Goal: Task Accomplishment & Management: Complete application form

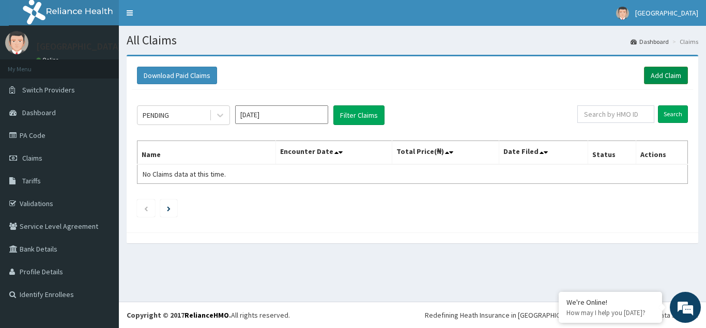
click at [653, 74] on link "Add Claim" at bounding box center [666, 76] width 44 height 18
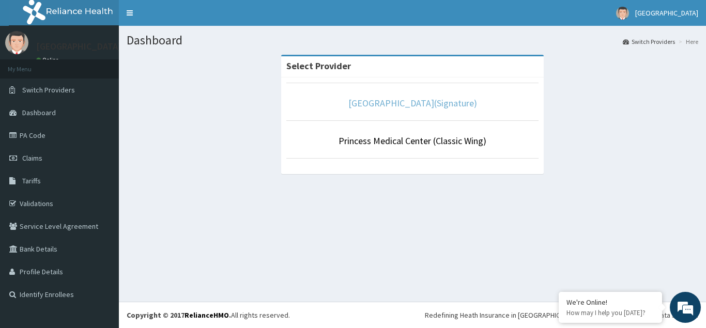
drag, startPoint x: 410, startPoint y: 105, endPoint x: 411, endPoint y: 95, distance: 10.4
click at [410, 104] on link "Princess Medical Center(Signature)" at bounding box center [412, 103] width 129 height 12
click at [423, 104] on link "[GEOGRAPHIC_DATA](Signature)" at bounding box center [412, 103] width 129 height 12
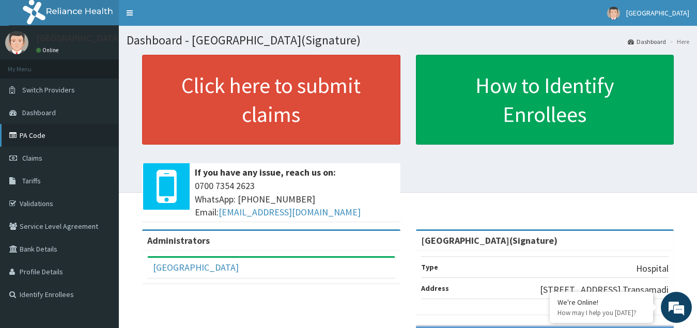
click at [28, 136] on link "PA Code" at bounding box center [59, 135] width 119 height 23
click at [34, 133] on link "PA Code" at bounding box center [59, 135] width 119 height 23
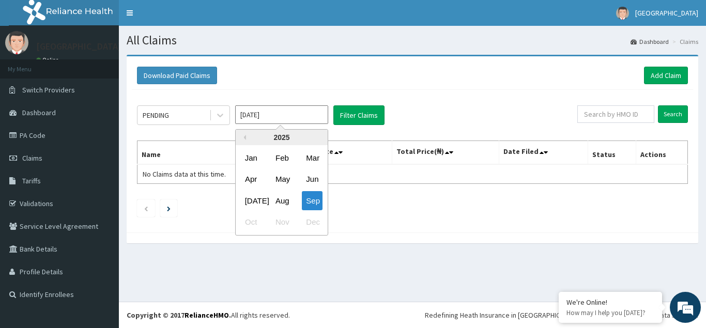
click at [281, 116] on input "[DATE]" at bounding box center [281, 114] width 93 height 19
click at [280, 202] on div "Aug" at bounding box center [281, 200] width 21 height 19
type input "Aug 2025"
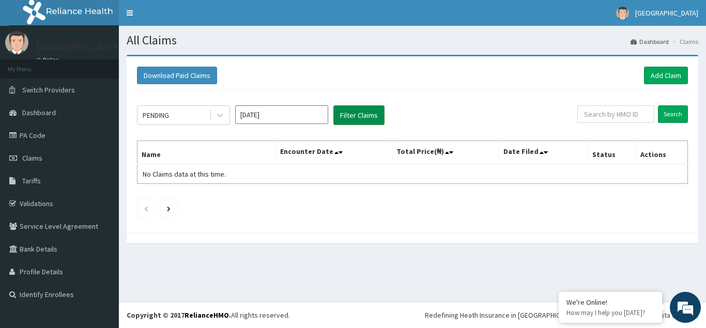
click at [346, 113] on button "Filter Claims" at bounding box center [358, 115] width 51 height 20
click at [176, 114] on div "PENDING" at bounding box center [173, 115] width 72 height 17
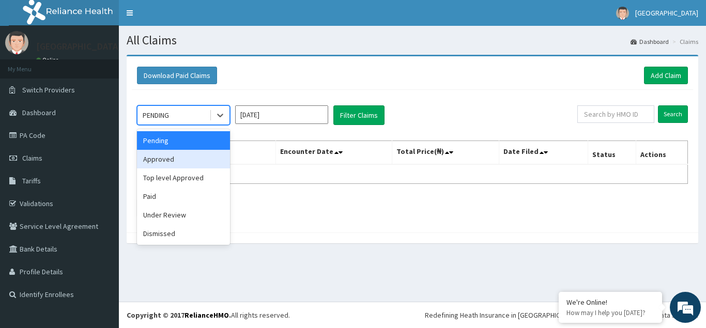
click at [179, 160] on div "Approved" at bounding box center [183, 159] width 93 height 19
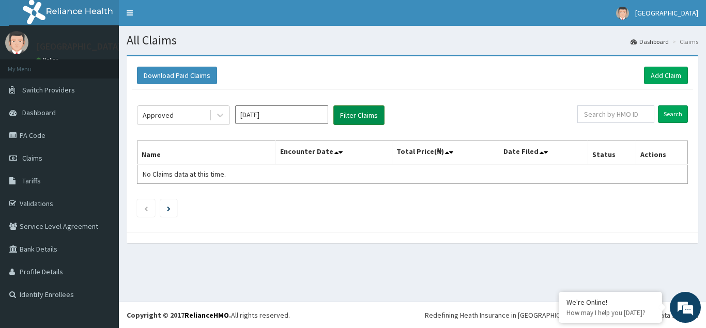
click at [353, 115] on button "Filter Claims" at bounding box center [358, 115] width 51 height 20
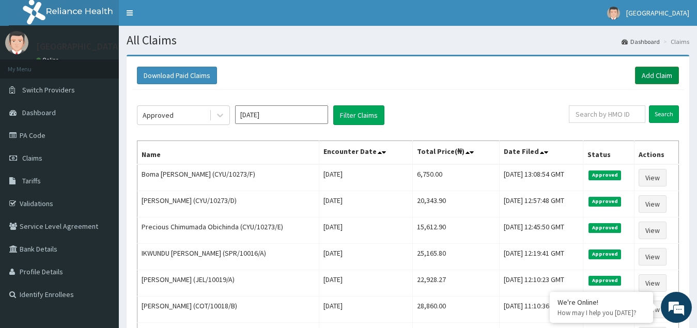
click at [659, 71] on link "Add Claim" at bounding box center [657, 76] width 44 height 18
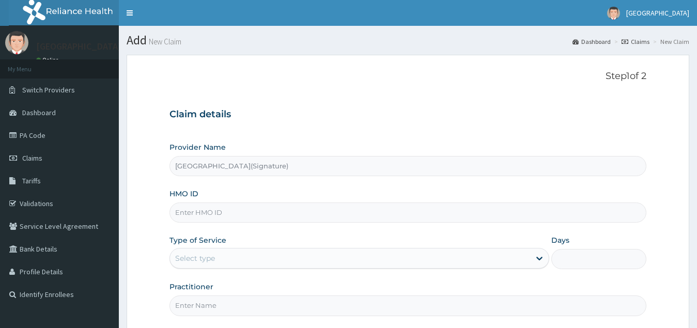
type input "Princess Medical Center(Signature)"
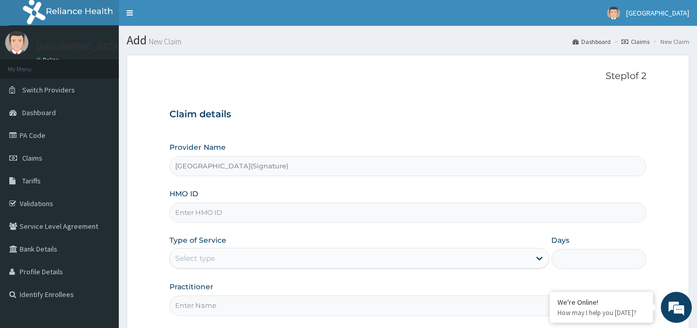
click at [204, 213] on input "HMO ID" at bounding box center [407, 212] width 477 height 20
paste input "CYU/10273/B"
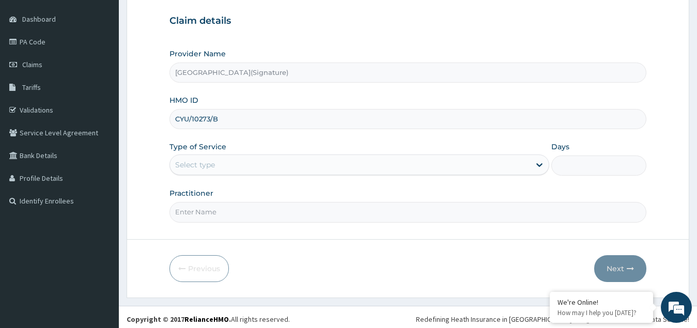
scroll to position [98, 0]
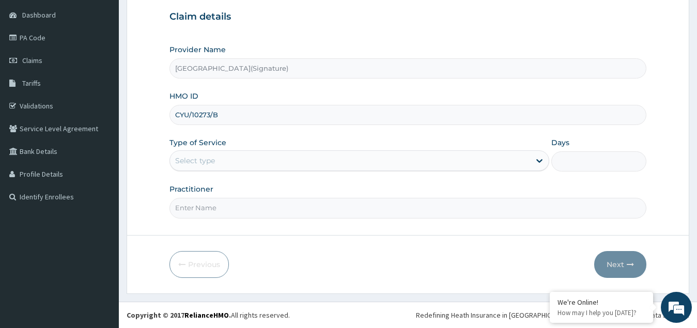
type input "CYU/10273/B"
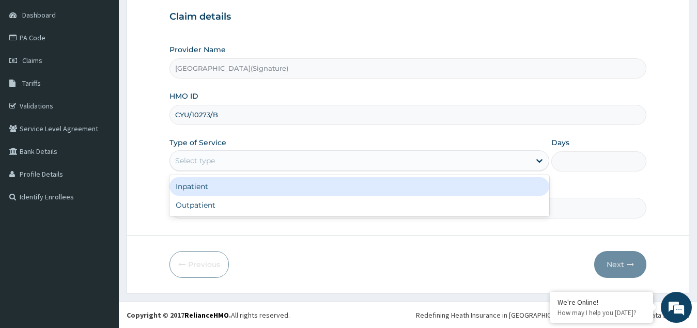
click at [222, 162] on div "Select type" at bounding box center [350, 160] width 361 height 17
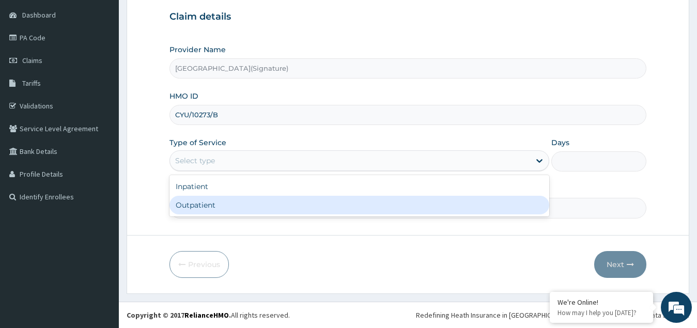
click at [201, 210] on div "Outpatient" at bounding box center [359, 205] width 380 height 19
type input "1"
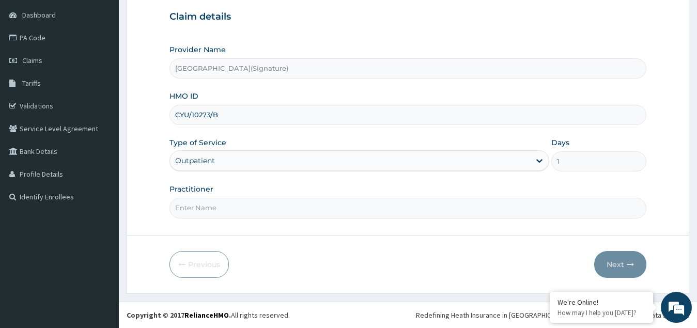
click at [198, 211] on input "Practitioner" at bounding box center [407, 208] width 477 height 20
paste input "Dr. IGONIKON TAMUNOENE"
type input "Dr. IGONIKON TAMUNOENE"
click at [618, 266] on button "Next" at bounding box center [620, 264] width 52 height 27
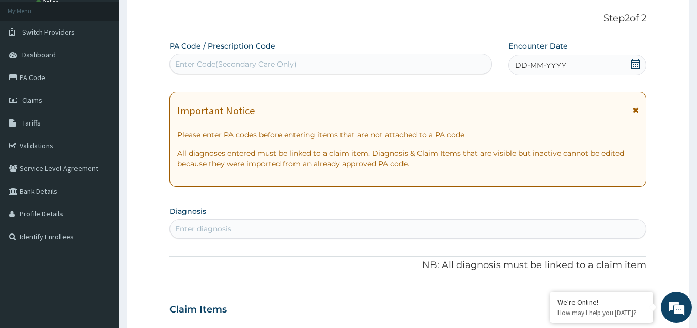
scroll to position [46, 0]
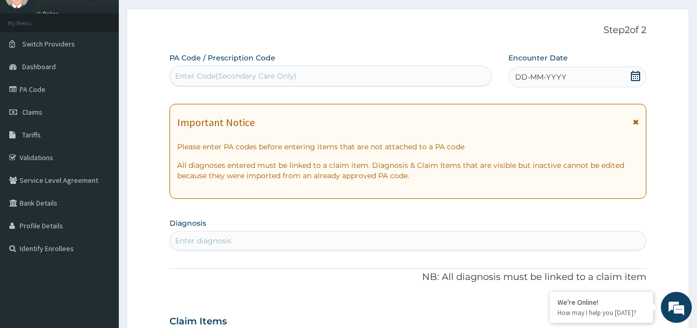
click at [637, 73] on icon at bounding box center [635, 76] width 10 height 10
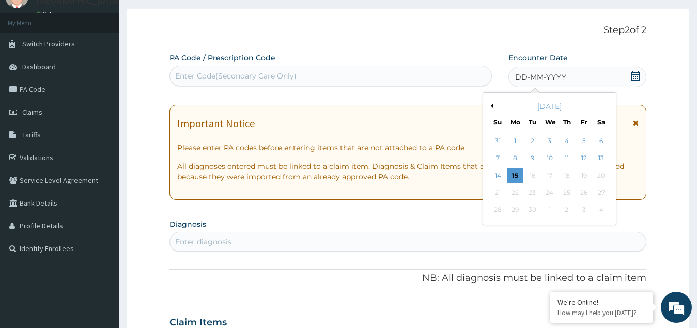
click at [491, 106] on button "Previous Month" at bounding box center [490, 105] width 5 height 5
click at [601, 196] on div "23" at bounding box center [600, 192] width 15 height 15
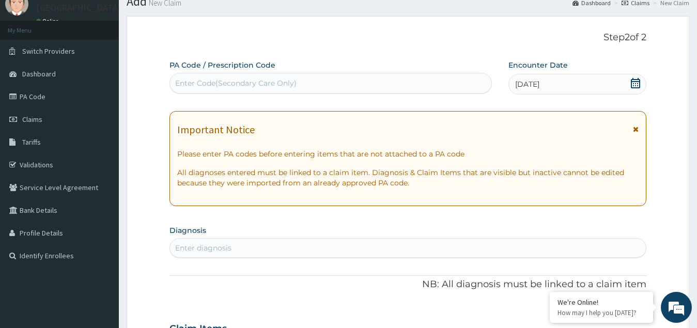
scroll to position [155, 0]
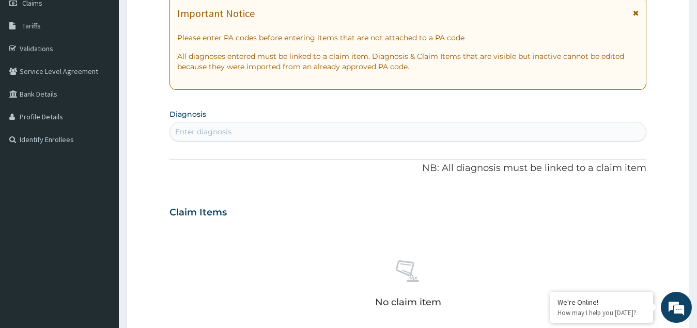
click at [229, 134] on div "Enter diagnosis" at bounding box center [203, 132] width 56 height 10
type input "malari"
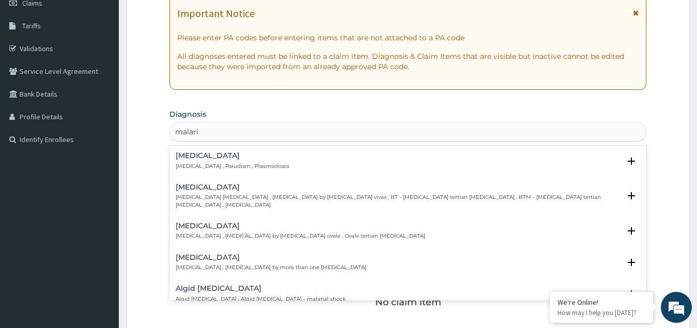
click at [223, 163] on p "Malaria , Paludism , Plasmodiosis" at bounding box center [233, 166] width 114 height 7
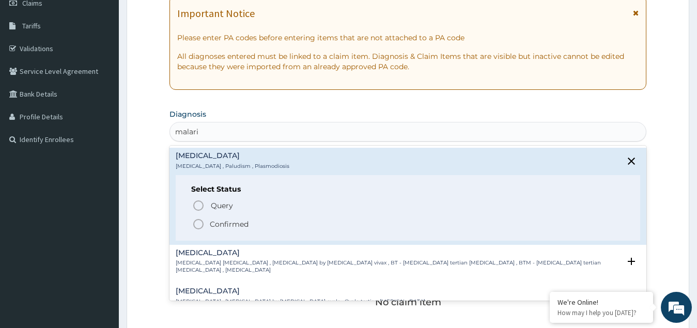
click at [195, 226] on icon "status option filled" at bounding box center [198, 224] width 12 height 12
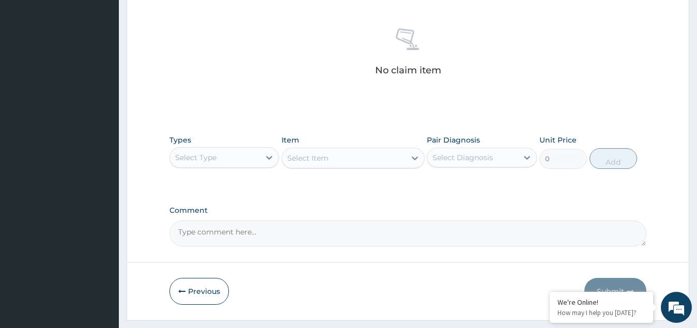
scroll to position [417, 0]
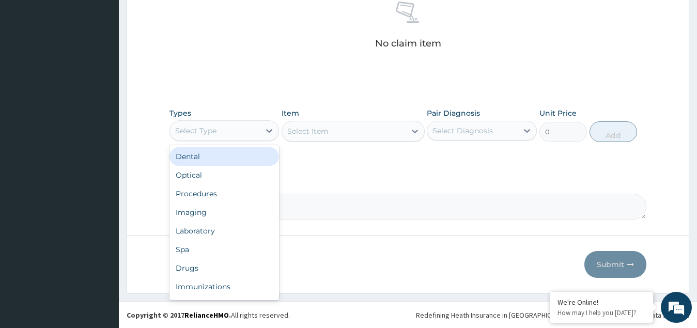
click at [244, 129] on div "Select Type" at bounding box center [215, 130] width 90 height 17
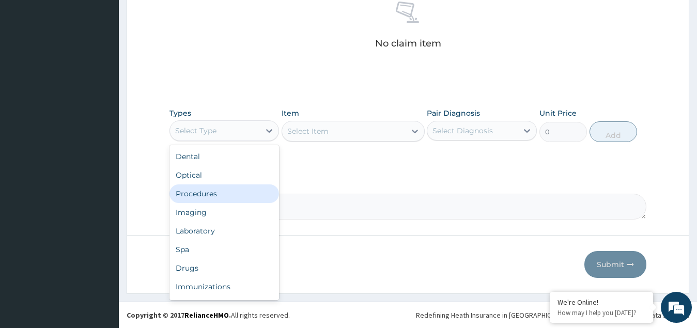
click at [206, 194] on div "Procedures" at bounding box center [224, 193] width 110 height 19
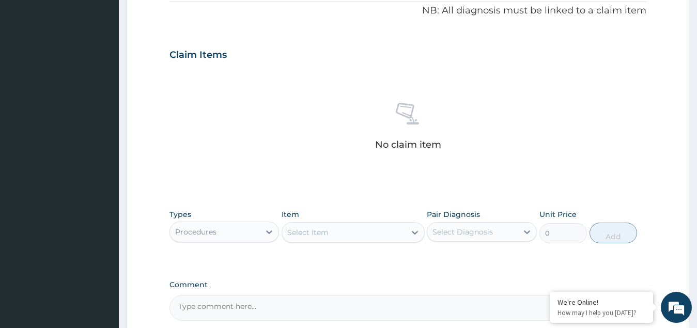
scroll to position [314, 0]
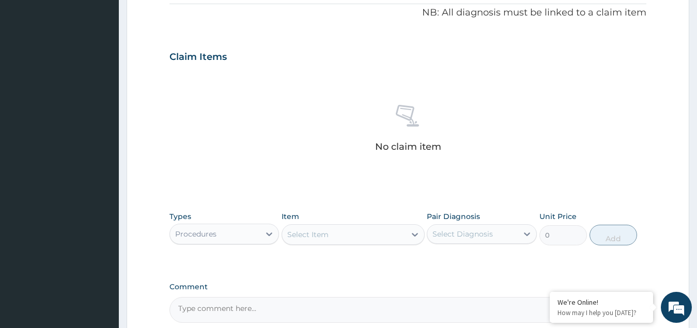
click at [339, 238] on div "Select Item" at bounding box center [343, 234] width 123 height 17
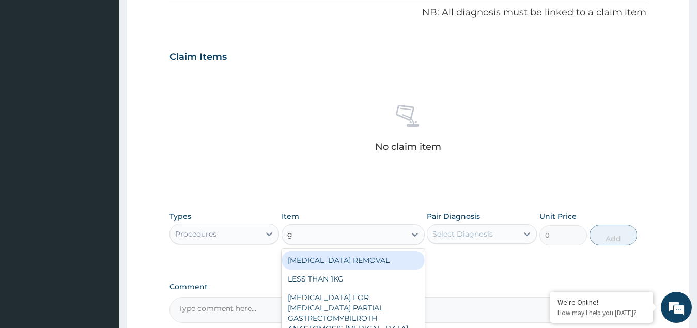
type input "gp"
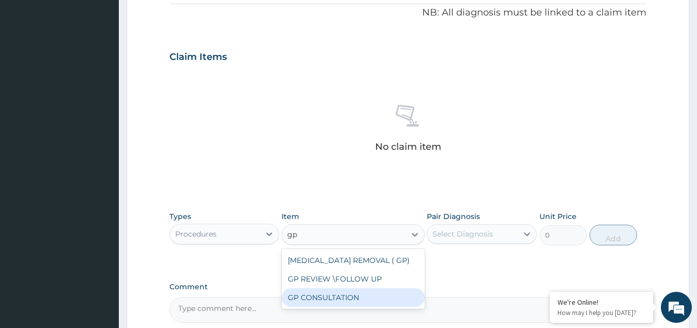
click at [350, 294] on div "GP CONSULTATION" at bounding box center [353, 297] width 143 height 19
type input "4500"
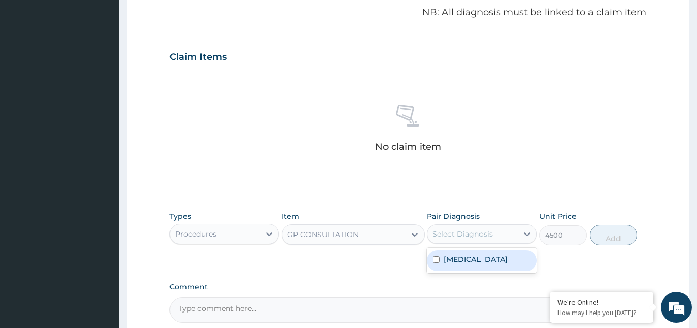
click at [464, 227] on div "Select Diagnosis" at bounding box center [472, 234] width 90 height 17
click at [453, 260] on label "Malaria" at bounding box center [476, 259] width 64 height 10
checkbox input "true"
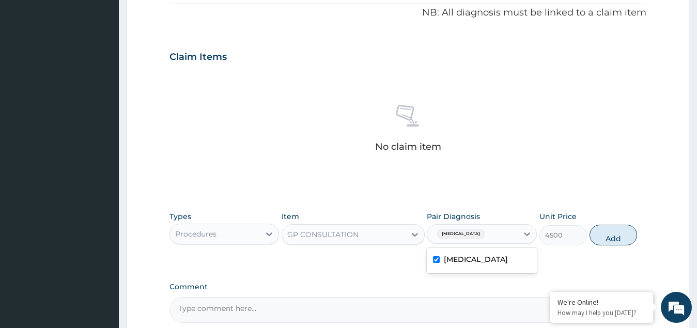
click at [613, 239] on button "Add" at bounding box center [613, 235] width 48 height 21
type input "0"
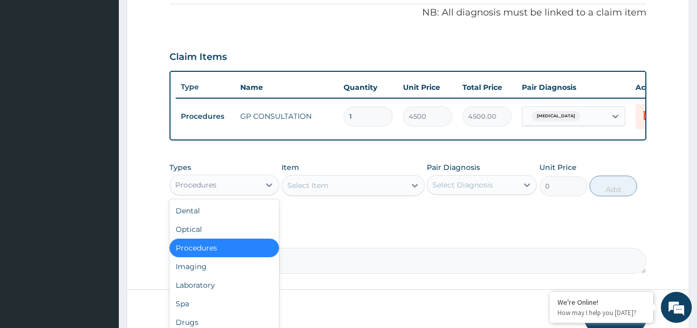
click at [248, 193] on div "Procedures" at bounding box center [215, 185] width 90 height 17
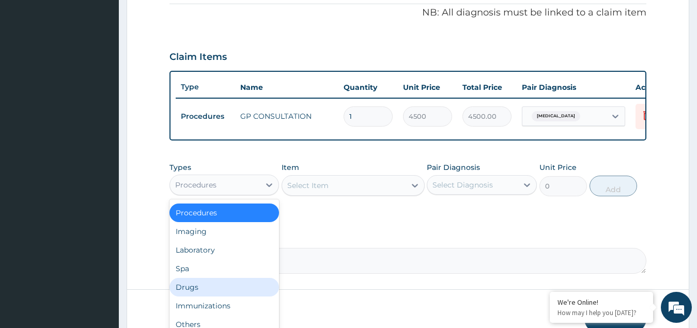
click at [200, 296] on div "Drugs" at bounding box center [224, 287] width 110 height 19
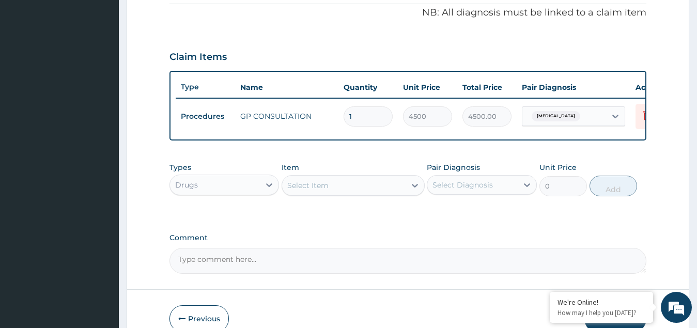
click at [364, 193] on div "Select Item" at bounding box center [343, 185] width 123 height 17
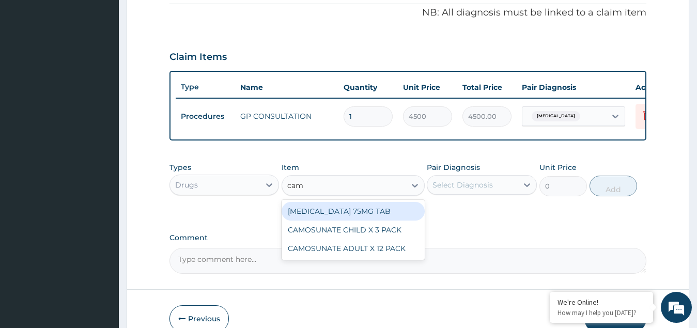
type input "camo"
click at [354, 221] on div "CAMOSUNATE CHILD X 3 PACK" at bounding box center [353, 211] width 143 height 19
type input "3776.25"
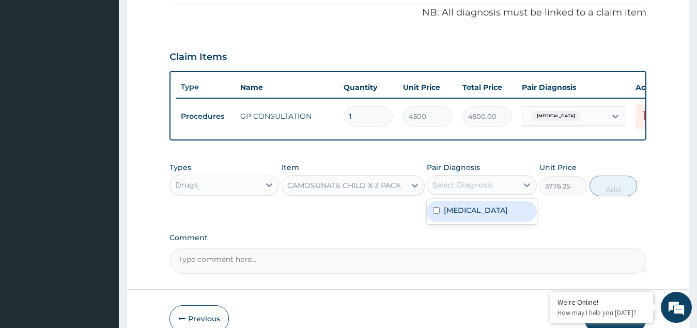
click at [461, 190] on div "Select Diagnosis" at bounding box center [462, 185] width 60 height 10
click at [465, 215] on label "Malaria" at bounding box center [476, 210] width 64 height 10
checkbox input "true"
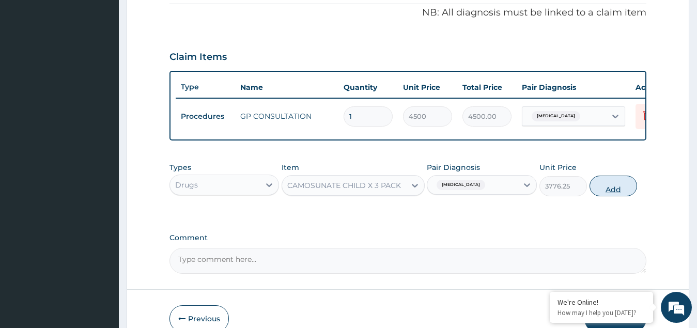
click at [629, 193] on button "Add" at bounding box center [613, 186] width 48 height 21
type input "0"
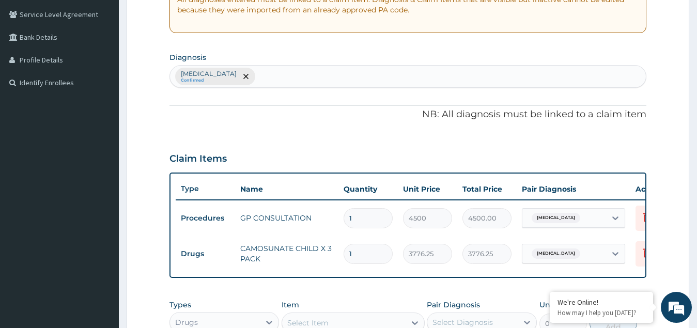
scroll to position [210, 0]
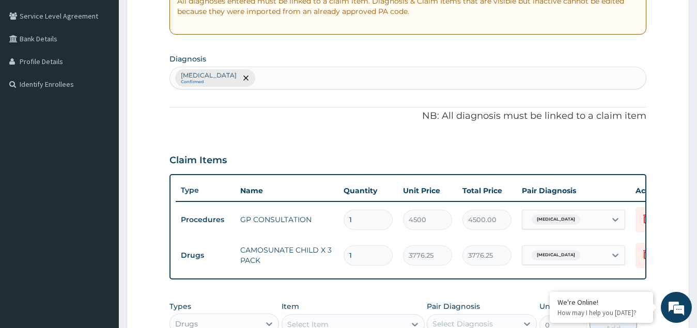
click at [269, 79] on div "Malaria Confirmed" at bounding box center [408, 78] width 476 height 22
type input "upper respi"
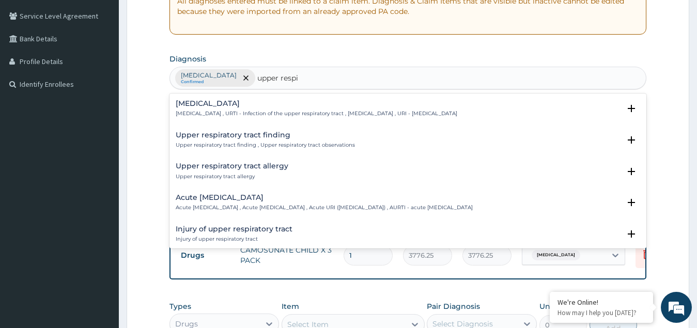
click at [232, 104] on h4 "Upper respiratory infection" at bounding box center [317, 104] width 282 height 8
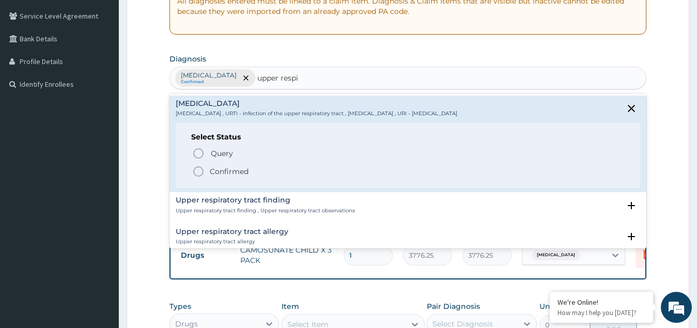
click at [222, 172] on p "Confirmed" at bounding box center [229, 171] width 39 height 10
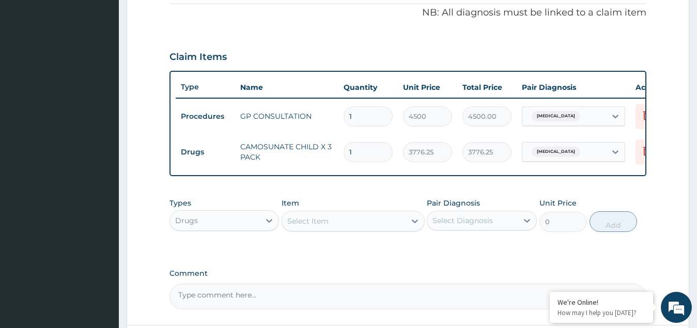
scroll to position [412, 0]
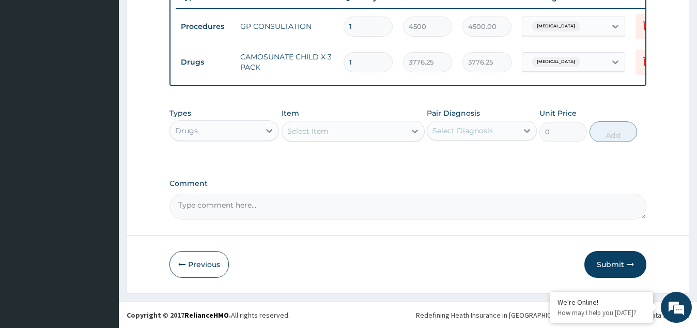
click at [346, 133] on div "Select Item" at bounding box center [343, 131] width 123 height 17
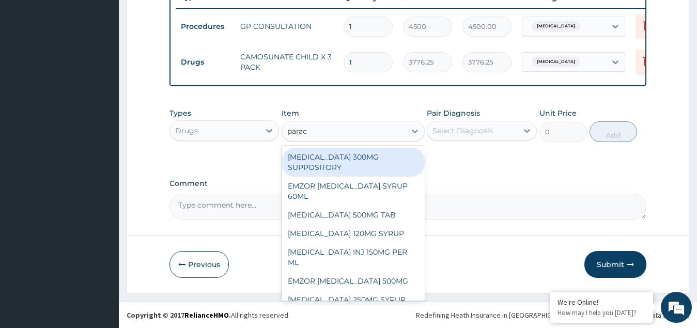
type input "parace"
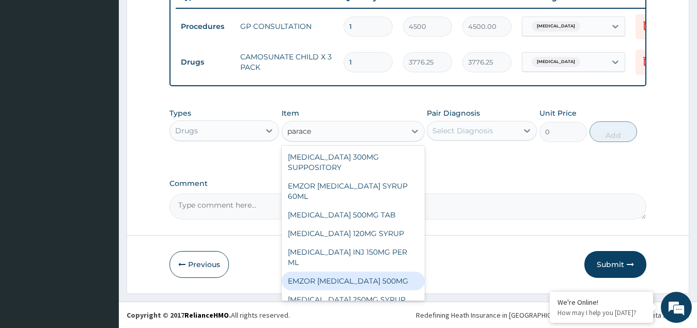
scroll to position [39, 0]
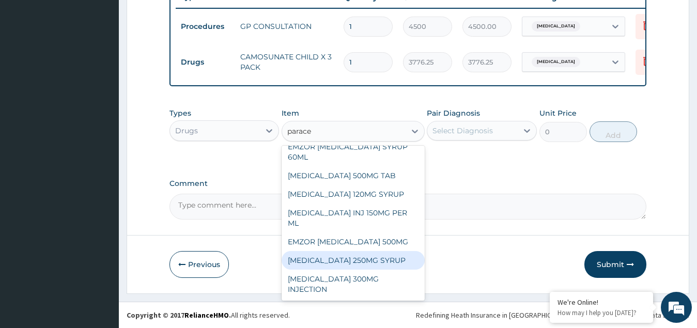
click at [343, 260] on div "[MEDICAL_DATA] 250MG SYRUP" at bounding box center [353, 260] width 143 height 19
type input "2000"
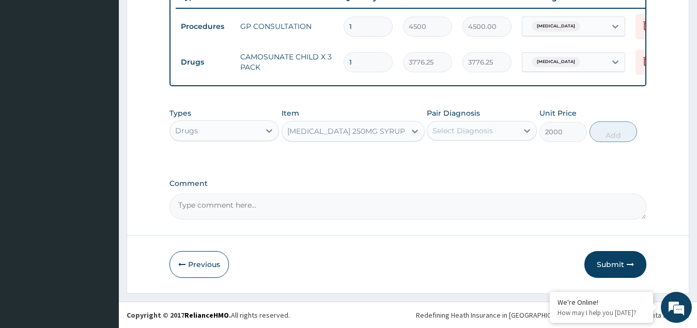
click at [473, 130] on div "Select Diagnosis" at bounding box center [462, 131] width 60 height 10
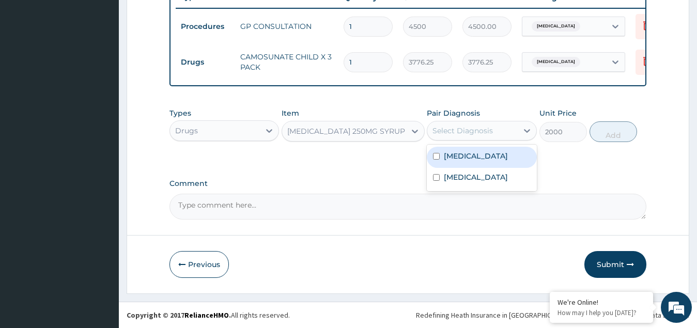
click at [439, 158] on input "checkbox" at bounding box center [436, 156] width 7 height 7
checkbox input "true"
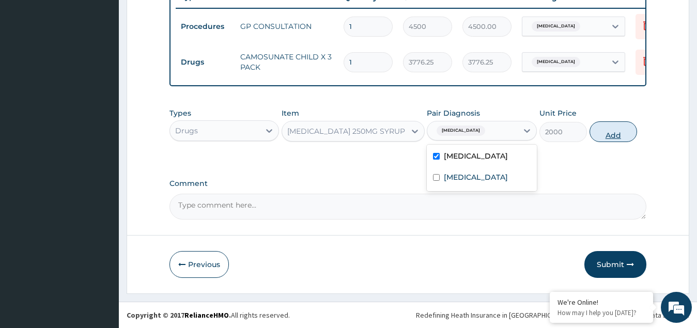
click at [610, 132] on button "Add" at bounding box center [613, 131] width 48 height 21
type input "0"
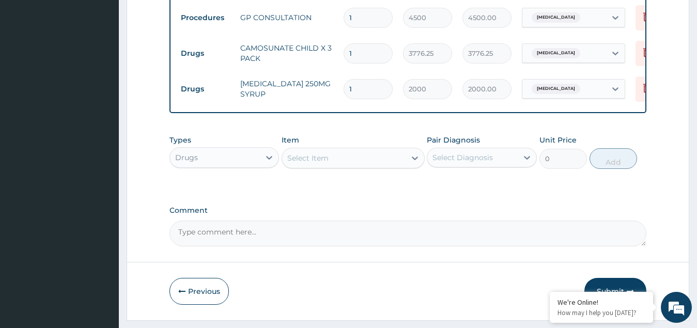
click at [331, 163] on div "Select Item" at bounding box center [343, 158] width 123 height 17
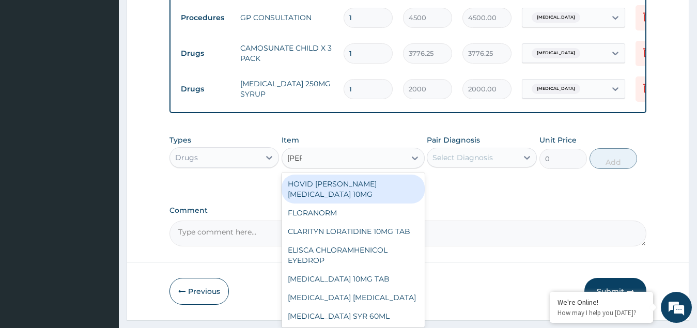
type input "lorat"
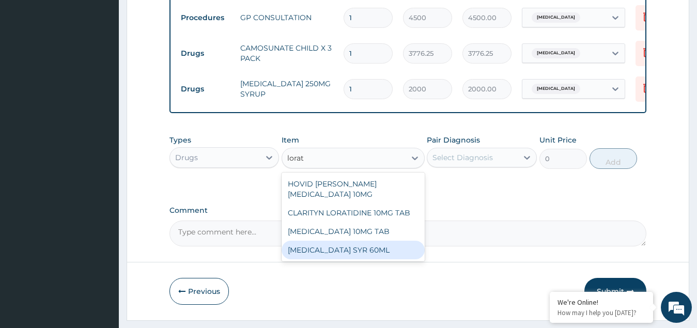
click at [340, 259] on div "[MEDICAL_DATA] SYR 60ML" at bounding box center [353, 250] width 143 height 19
type input "3767.4"
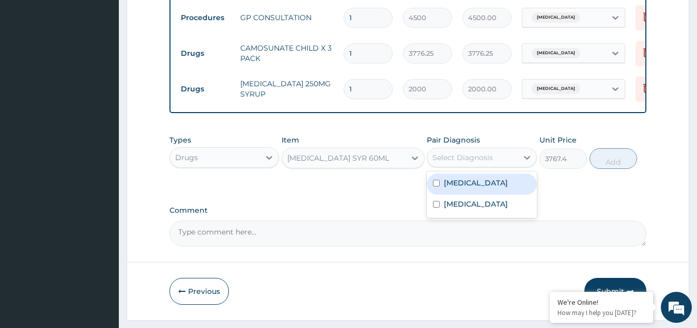
click at [466, 162] on div "Select Diagnosis" at bounding box center [462, 157] width 60 height 10
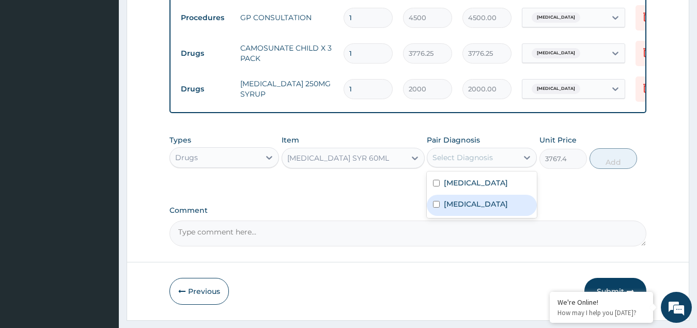
click at [442, 216] on div "Upper respiratory infection" at bounding box center [482, 205] width 110 height 21
checkbox input "true"
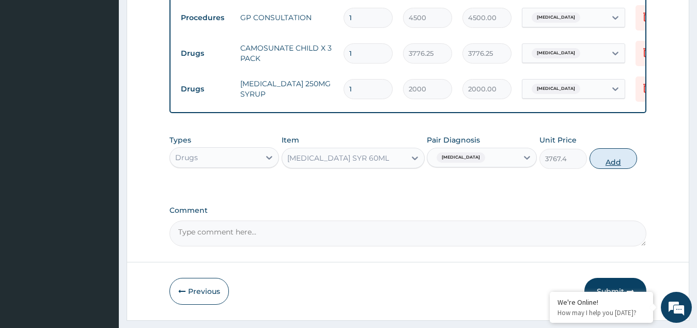
click at [613, 169] on button "Add" at bounding box center [613, 158] width 48 height 21
type input "0"
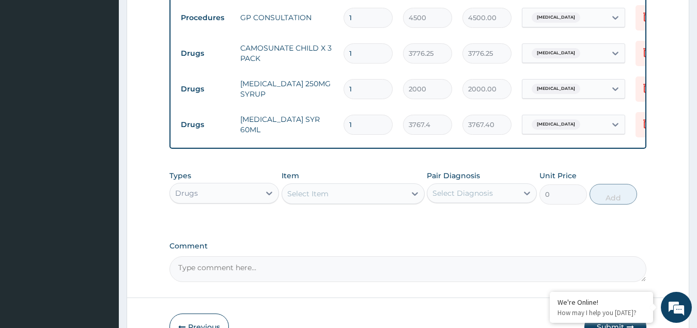
type input "0"
type input "0.00"
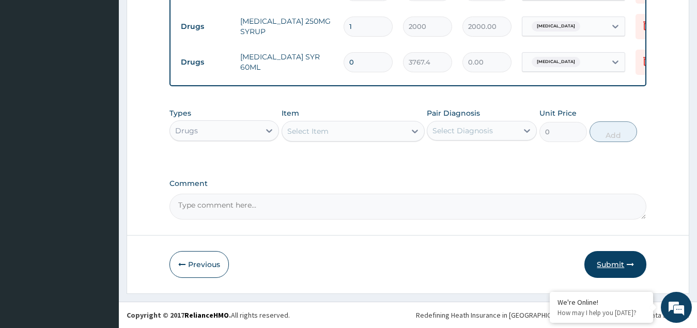
type input "0"
click at [610, 264] on button "Submit" at bounding box center [615, 264] width 62 height 27
click at [372, 57] on input "0" at bounding box center [367, 62] width 49 height 20
type input "1"
type input "3767.40"
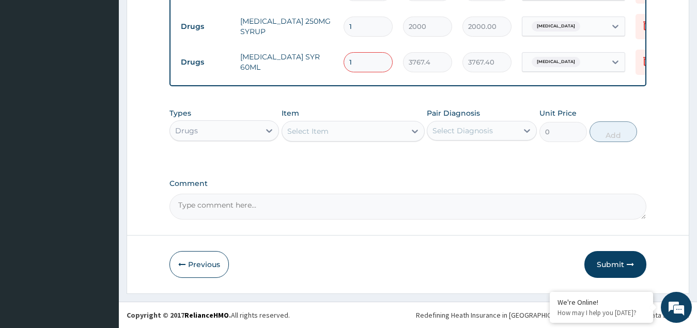
type input "1"
click at [350, 152] on div "Types Drugs Item Select Item Pair Diagnosis Select Diagnosis Unit Price 0 Add" at bounding box center [407, 133] width 477 height 60
click at [615, 266] on button "Submit" at bounding box center [615, 264] width 62 height 27
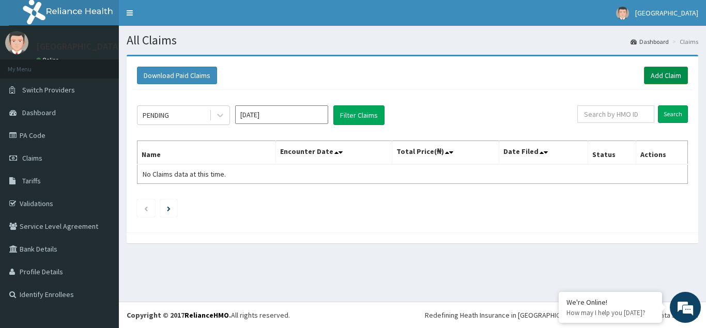
click at [663, 76] on link "Add Claim" at bounding box center [666, 76] width 44 height 18
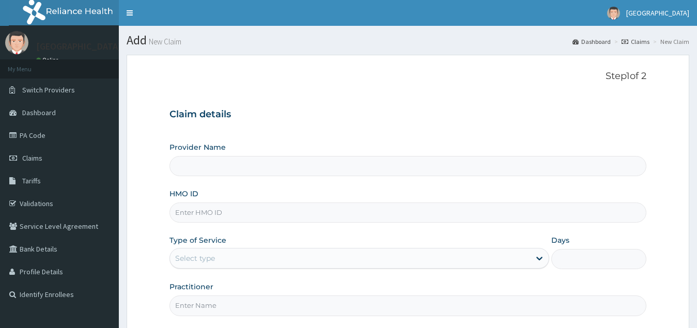
type input "[GEOGRAPHIC_DATA](Signature)"
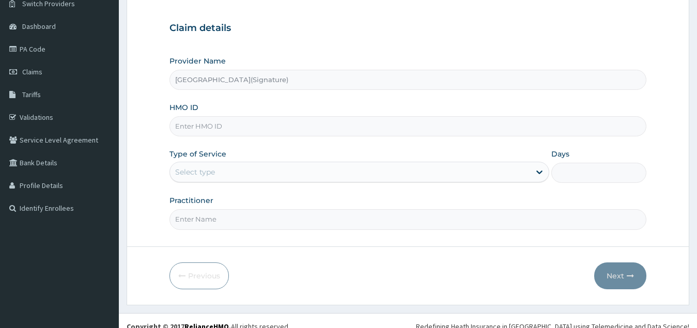
scroll to position [98, 0]
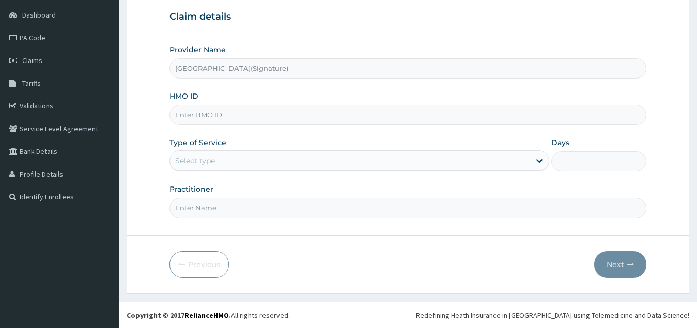
click at [200, 115] on input "HMO ID" at bounding box center [407, 115] width 477 height 20
paste input "MR011110"
type input "M"
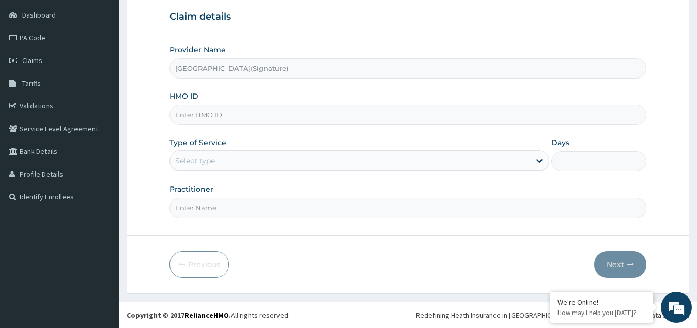
scroll to position [0, 0]
click at [212, 160] on div "Select type" at bounding box center [195, 160] width 40 height 10
drag, startPoint x: 212, startPoint y: 160, endPoint x: 201, endPoint y: 164, distance: 11.1
click at [201, 164] on div "Select type" at bounding box center [195, 160] width 40 height 10
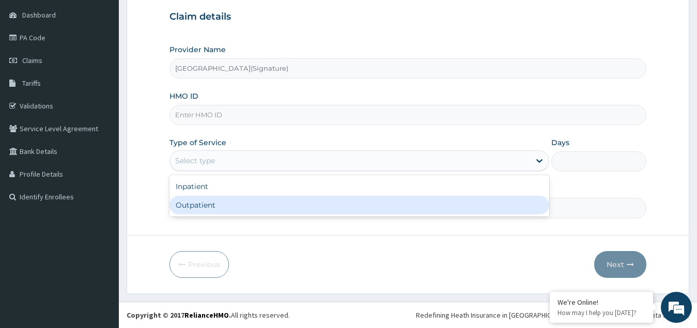
click at [208, 201] on div "Outpatient" at bounding box center [359, 205] width 380 height 19
type input "1"
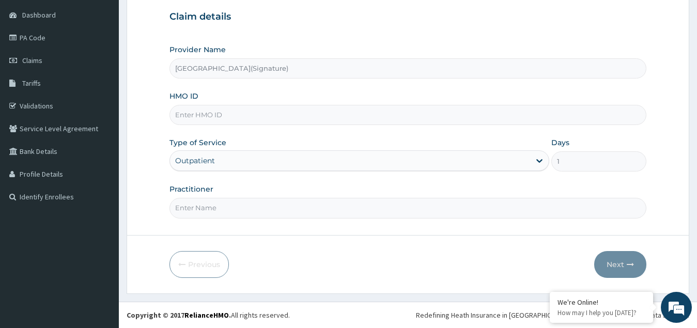
click at [219, 211] on input "Practitioner" at bounding box center [407, 208] width 477 height 20
click at [194, 107] on input "HMO ID" at bounding box center [407, 115] width 477 height 20
click at [194, 113] on input "HMO ID" at bounding box center [407, 115] width 477 height 20
paste input "CYU/10273/D"
type input "CYU/10273/D"
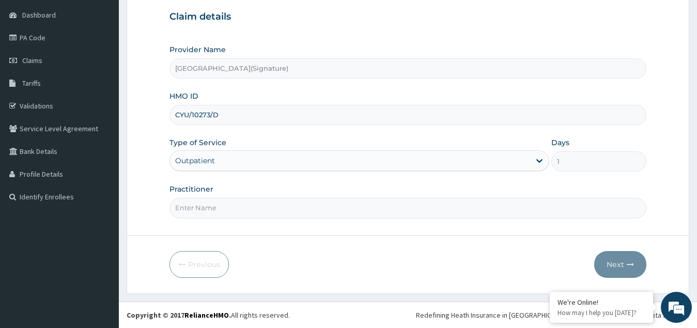
click at [188, 206] on input "Practitioner" at bounding box center [407, 208] width 477 height 20
paste input "Dr. IGONIKON TAMUNOENE"
type input "Dr. IGONIKON TAMUNOENE"
click at [612, 261] on button "Next" at bounding box center [620, 264] width 52 height 27
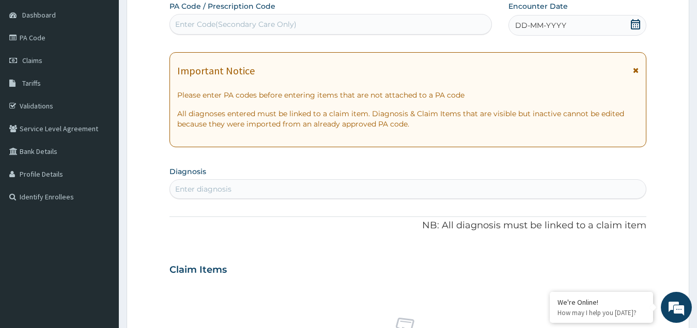
click at [636, 24] on icon at bounding box center [635, 24] width 10 height 10
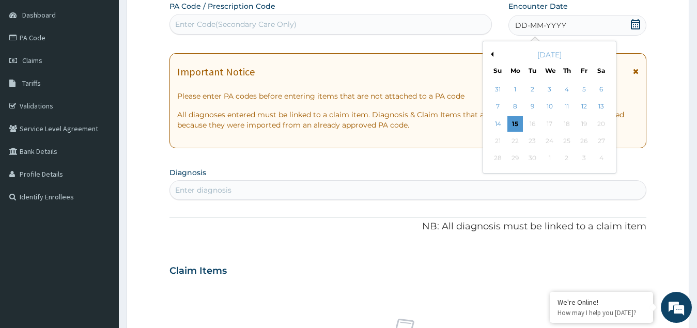
click at [491, 52] on button "Previous Month" at bounding box center [490, 54] width 5 height 5
click at [497, 158] on div "24" at bounding box center [497, 158] width 15 height 15
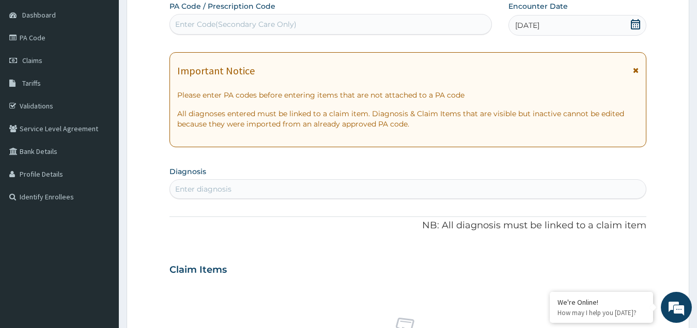
click at [266, 191] on div "Enter diagnosis" at bounding box center [408, 189] width 476 height 17
type input "malari"
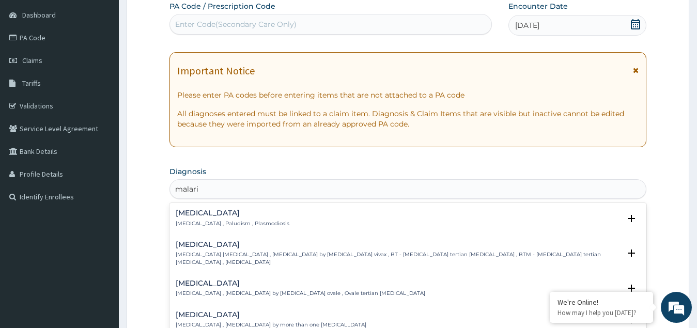
click at [209, 217] on h4 "[MEDICAL_DATA]" at bounding box center [233, 213] width 114 height 8
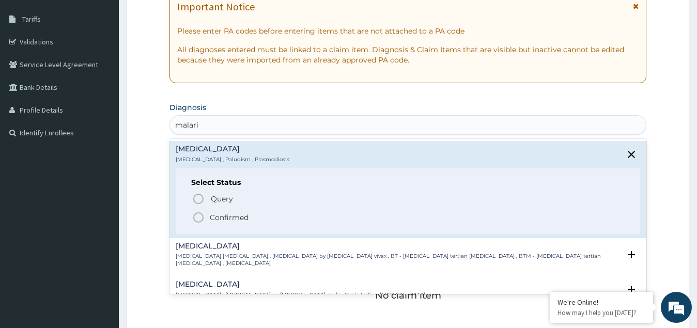
scroll to position [253, 0]
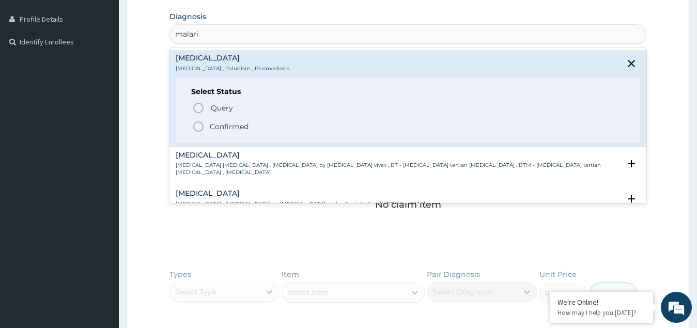
click at [199, 123] on icon "status option filled" at bounding box center [198, 126] width 12 height 12
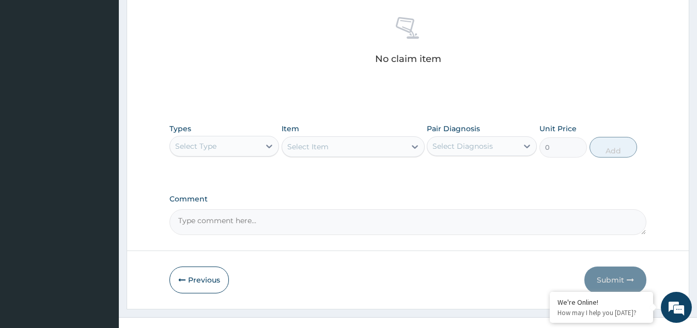
scroll to position [408, 0]
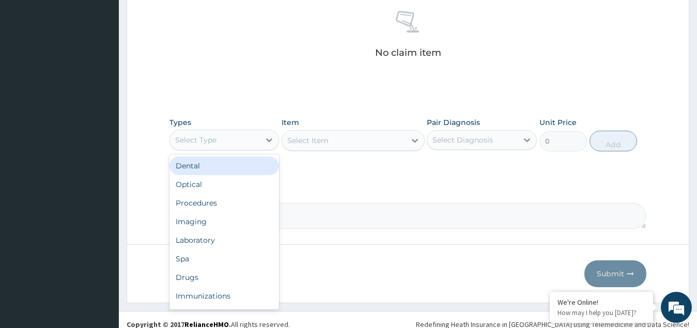
click at [213, 134] on div "Select Type" at bounding box center [215, 140] width 90 height 17
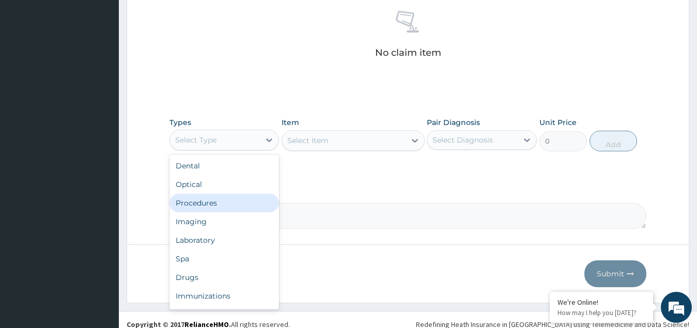
click at [201, 201] on div "Procedures" at bounding box center [224, 203] width 110 height 19
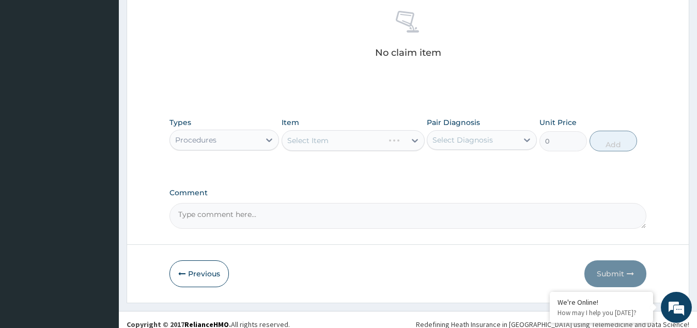
click at [317, 137] on div "Select Item" at bounding box center [353, 140] width 143 height 21
click at [345, 139] on div "Select Item" at bounding box center [343, 140] width 123 height 17
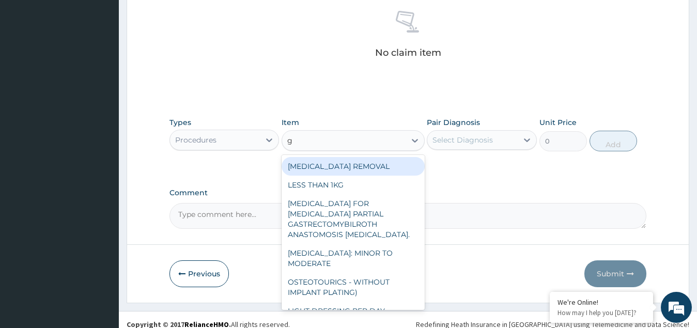
type input "gp"
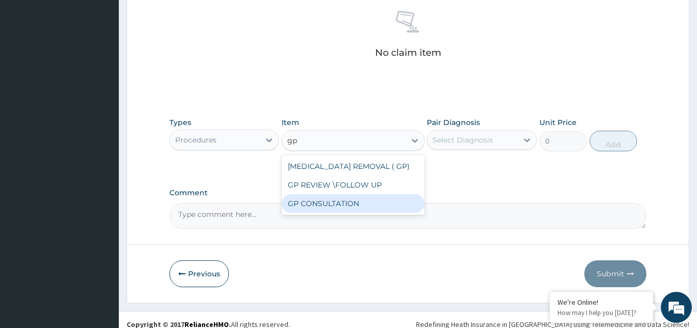
click at [322, 207] on div "GP CONSULTATION" at bounding box center [353, 203] width 143 height 19
type input "4500"
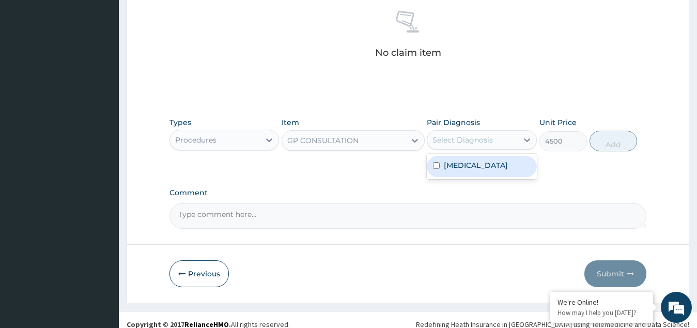
click at [489, 140] on div "Select Diagnosis" at bounding box center [462, 140] width 60 height 10
click at [472, 165] on div "[MEDICAL_DATA]" at bounding box center [482, 166] width 110 height 21
checkbox input "true"
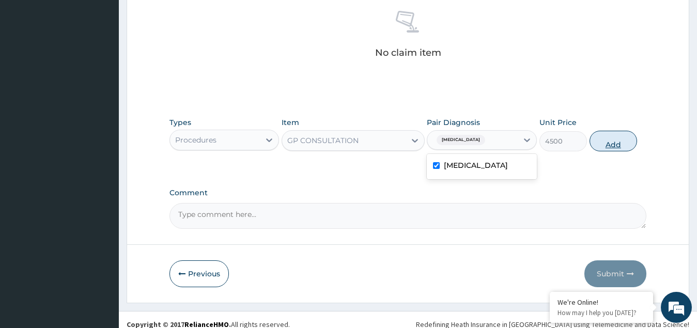
click at [619, 143] on button "Add" at bounding box center [613, 141] width 48 height 21
type input "0"
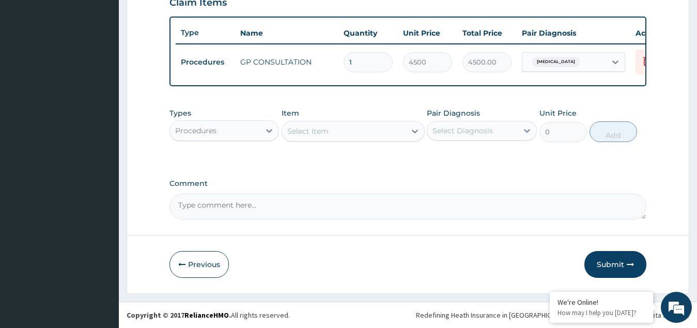
scroll to position [377, 0]
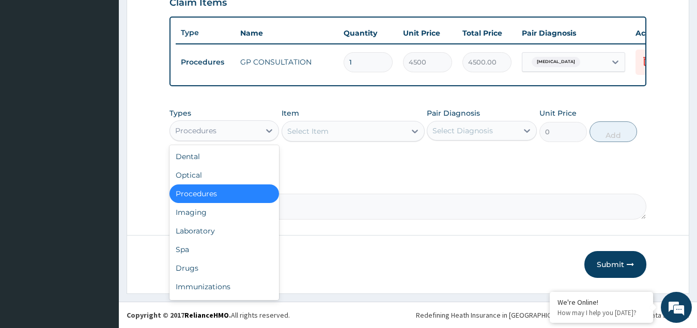
click at [222, 124] on div "Procedures" at bounding box center [215, 130] width 90 height 17
click at [192, 269] on div "Drugs" at bounding box center [224, 268] width 110 height 19
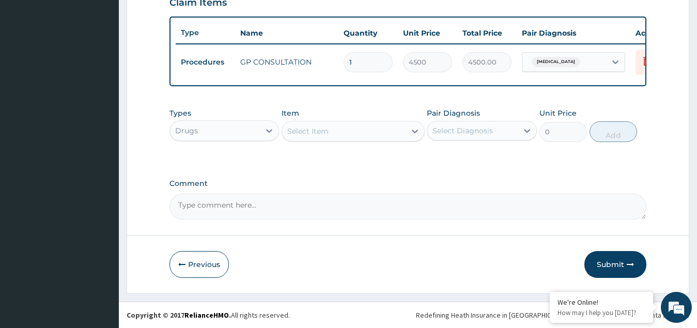
click at [332, 127] on div "Select Item" at bounding box center [343, 131] width 123 height 17
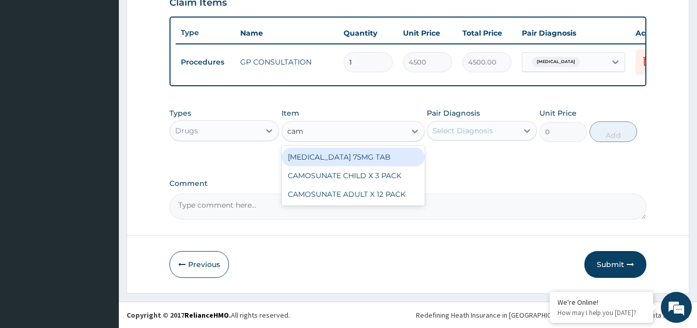
type input "camo"
click at [378, 154] on div "CAMOSUNATE CHILD X 3 PACK" at bounding box center [353, 157] width 143 height 19
type input "3776.25"
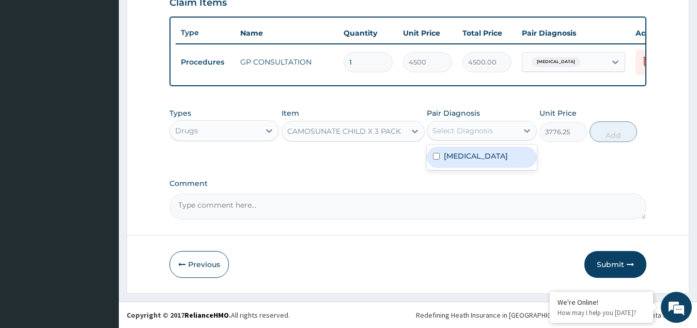
click at [465, 131] on div "Select Diagnosis" at bounding box center [462, 131] width 60 height 10
click at [465, 155] on label "[MEDICAL_DATA]" at bounding box center [476, 156] width 64 height 10
checkbox input "true"
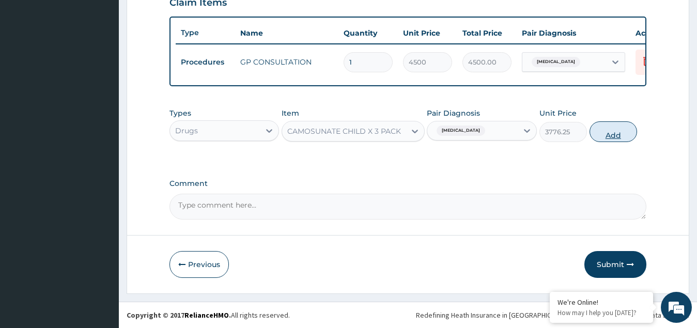
click at [608, 135] on button "Add" at bounding box center [613, 131] width 48 height 21
type input "0"
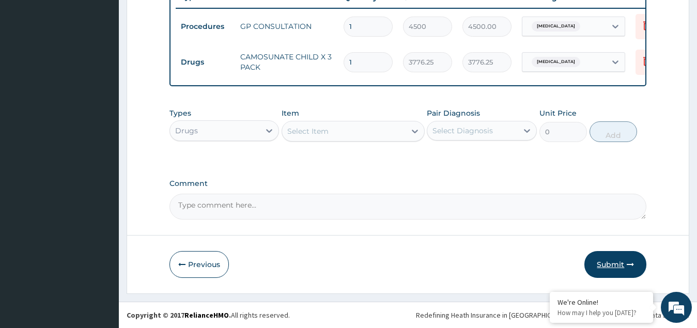
click at [622, 263] on button "Submit" at bounding box center [615, 264] width 62 height 27
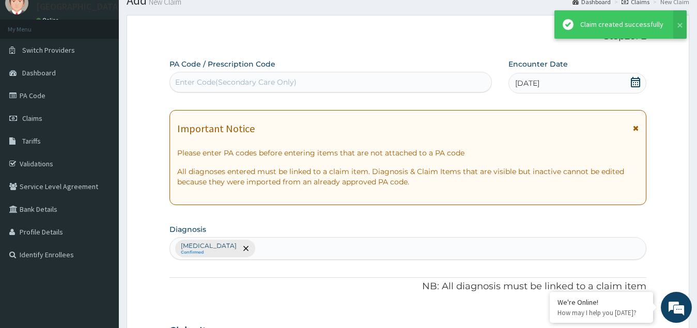
scroll to position [412, 0]
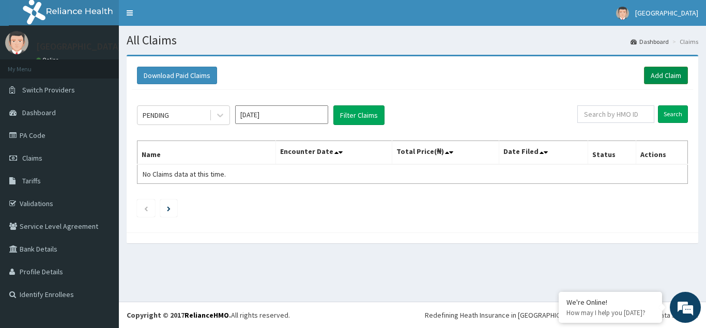
click at [667, 74] on link "Add Claim" at bounding box center [666, 76] width 44 height 18
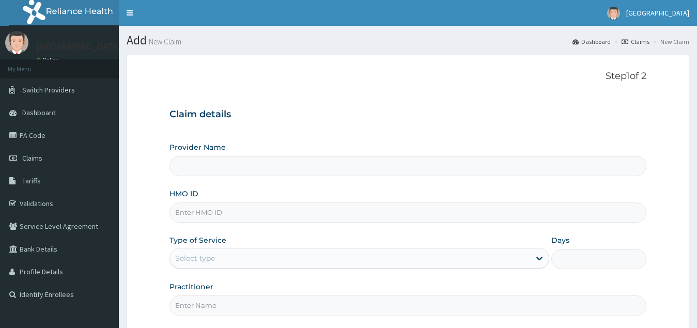
click at [193, 209] on input "HMO ID" at bounding box center [407, 212] width 477 height 20
paste input "CYU/10273/E"
type input "CYU/10273/E"
click at [223, 256] on div "Select type" at bounding box center [350, 258] width 361 height 17
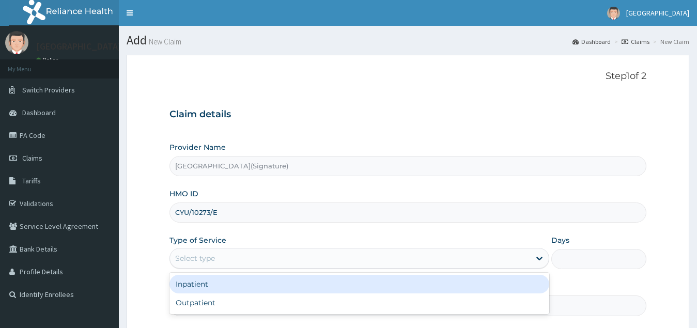
type input "Princess Medical Center(Signature)"
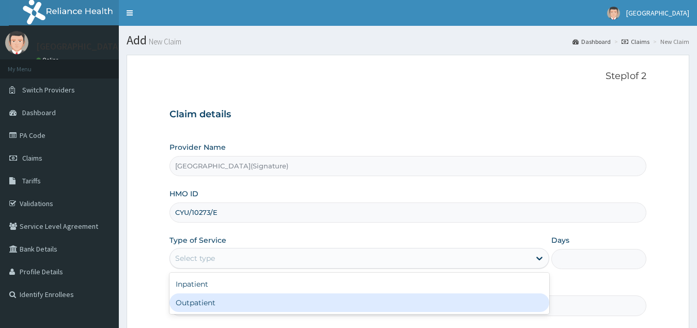
drag, startPoint x: 192, startPoint y: 303, endPoint x: 205, endPoint y: 208, distance: 96.4
click at [192, 302] on div "Outpatient" at bounding box center [359, 302] width 380 height 19
type input "1"
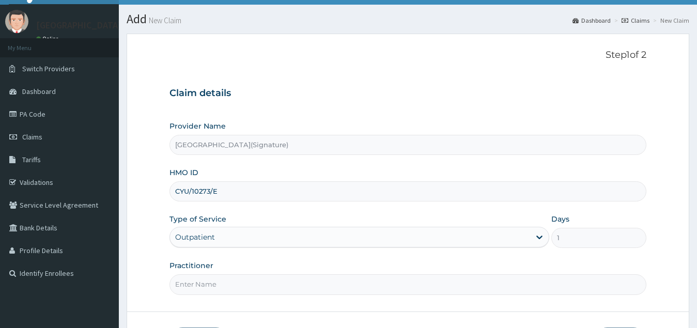
scroll to position [98, 0]
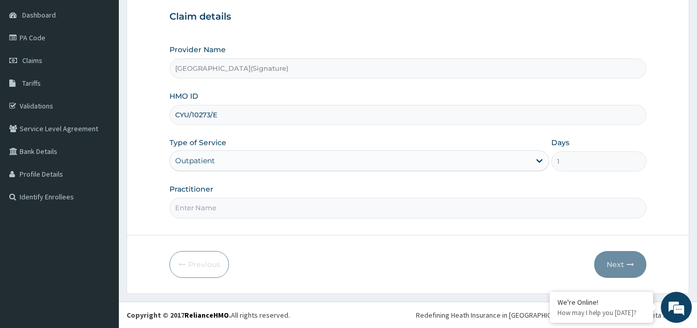
click at [187, 208] on input "Practitioner" at bounding box center [407, 208] width 477 height 20
paste input "Dr. IGONIKON TAMUNOENE"
type input "Dr. IGONIKON TAMUNOENE"
click at [622, 260] on button "Next" at bounding box center [620, 264] width 52 height 27
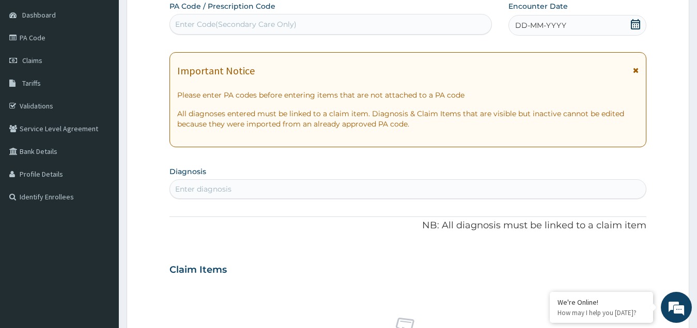
click at [635, 25] on icon at bounding box center [635, 24] width 10 height 10
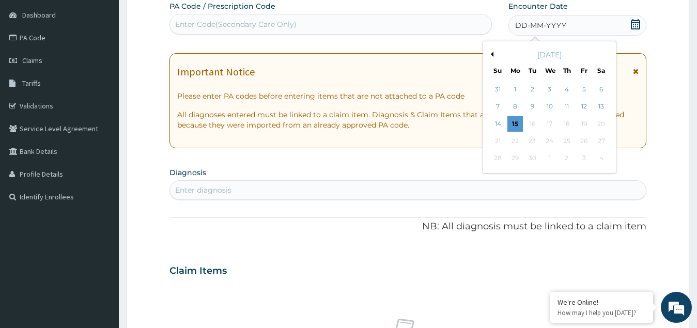
click at [491, 53] on button "Previous Month" at bounding box center [490, 54] width 5 height 5
click at [500, 159] on div "24" at bounding box center [497, 158] width 15 height 15
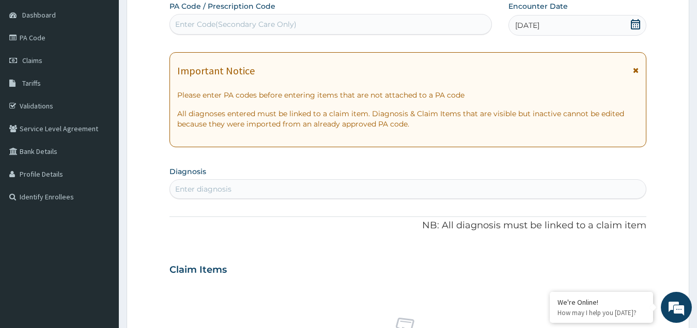
click at [259, 191] on div "Enter diagnosis" at bounding box center [408, 189] width 476 height 17
type input "malari"
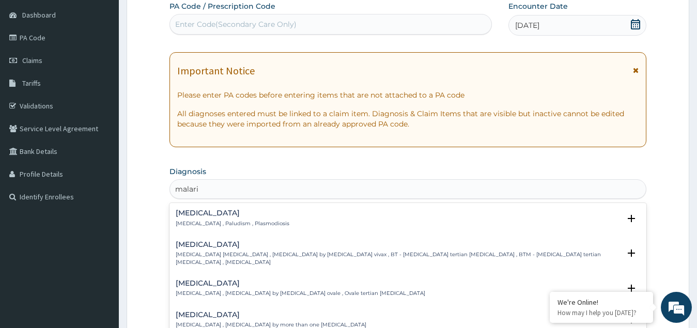
click at [208, 216] on h4 "Malaria" at bounding box center [233, 213] width 114 height 8
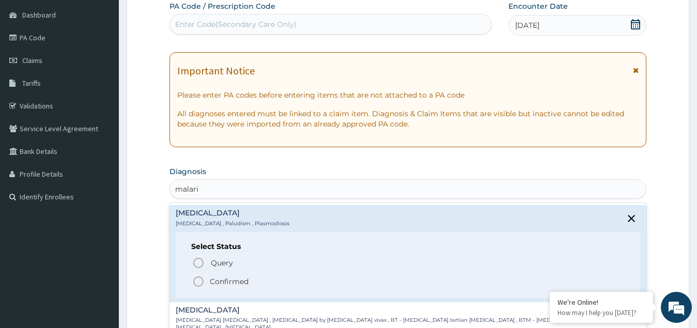
click at [207, 282] on span "Confirmed" at bounding box center [408, 281] width 433 height 12
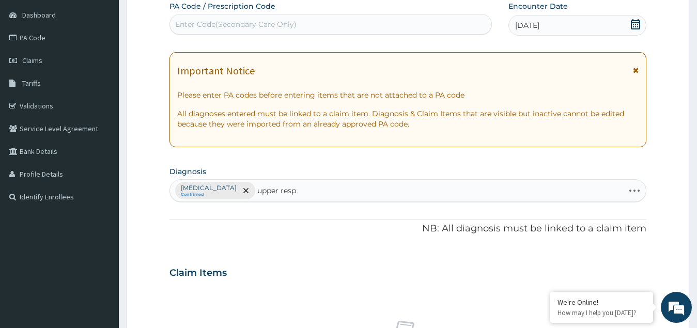
type input "upper respi"
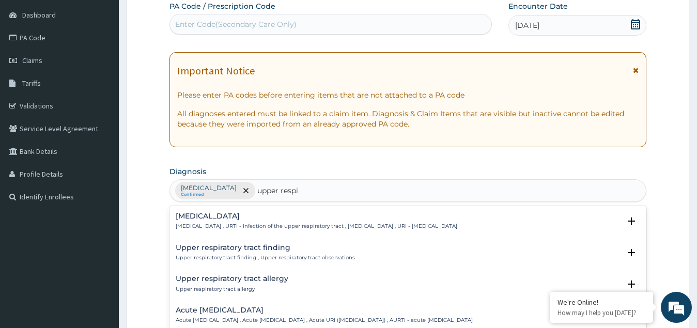
click at [248, 219] on h4 "Upper respiratory infection" at bounding box center [317, 216] width 282 height 8
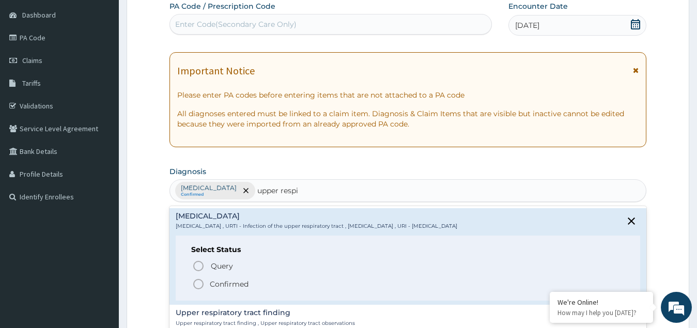
click at [201, 282] on circle "status option filled" at bounding box center [198, 283] width 9 height 9
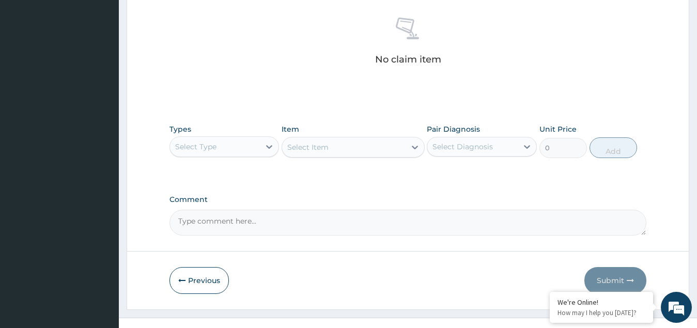
scroll to position [417, 0]
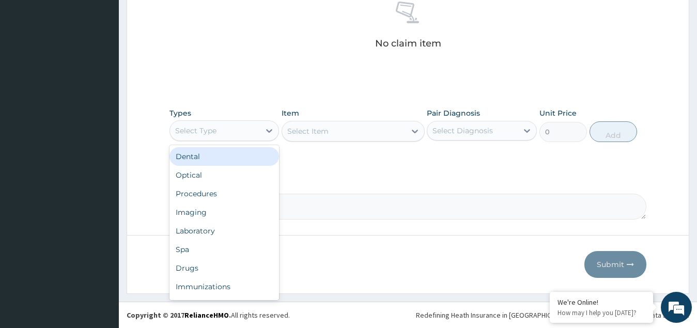
click at [216, 136] on div "Select Type" at bounding box center [215, 130] width 90 height 17
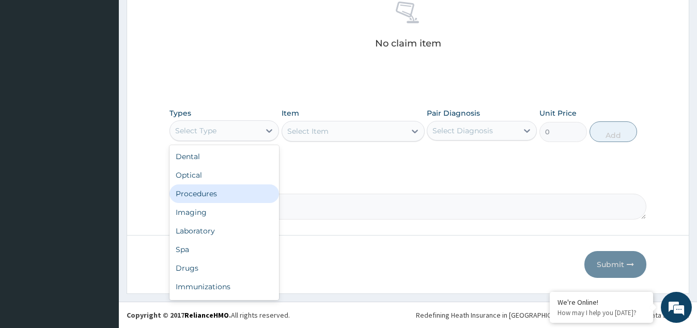
click at [214, 195] on div "Procedures" at bounding box center [224, 193] width 110 height 19
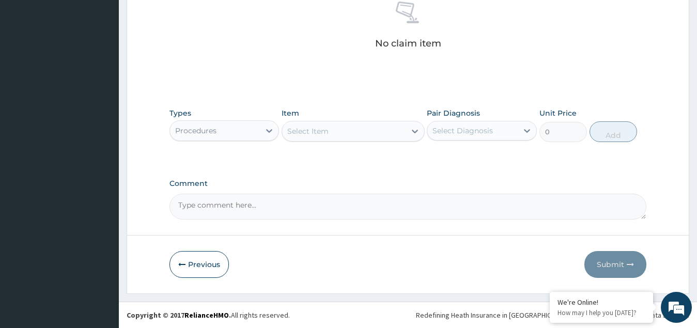
click at [365, 124] on div "Select Item" at bounding box center [343, 131] width 123 height 17
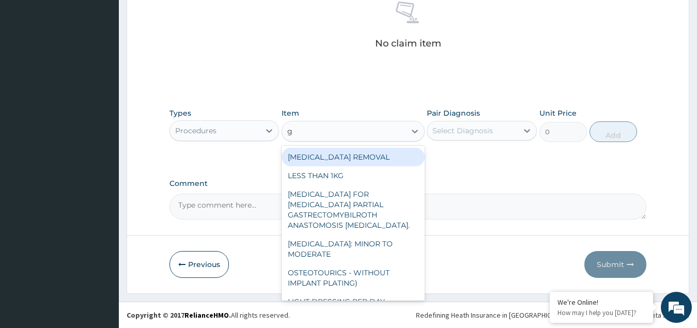
type input "gp"
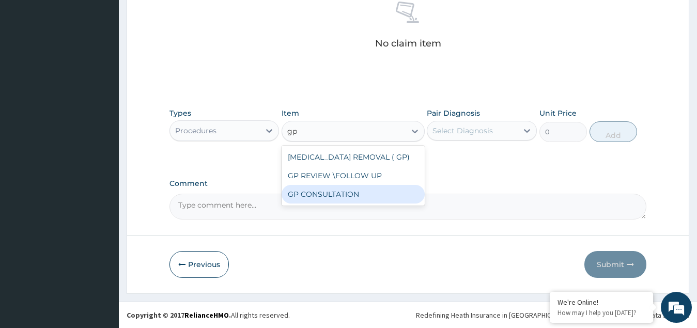
click at [309, 197] on div "GP CONSULTATION" at bounding box center [353, 194] width 143 height 19
type input "4500"
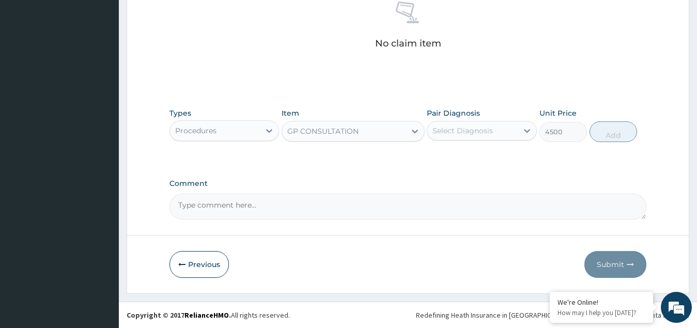
click at [463, 126] on div "Select Diagnosis" at bounding box center [462, 131] width 60 height 10
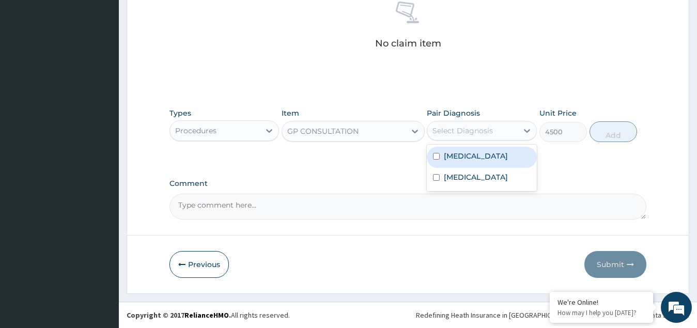
click at [448, 162] on div "Malaria" at bounding box center [482, 157] width 110 height 21
checkbox input "true"
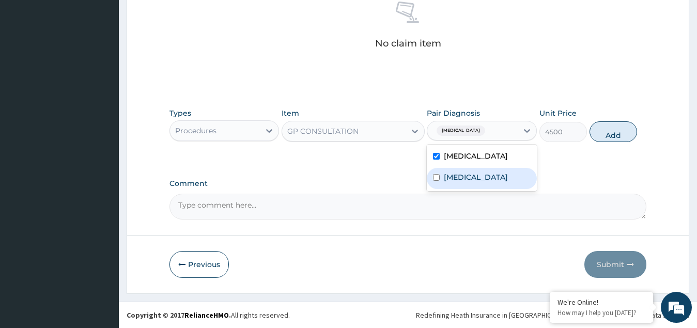
click at [454, 189] on div "Upper respiratory infection" at bounding box center [482, 178] width 110 height 21
checkbox input "true"
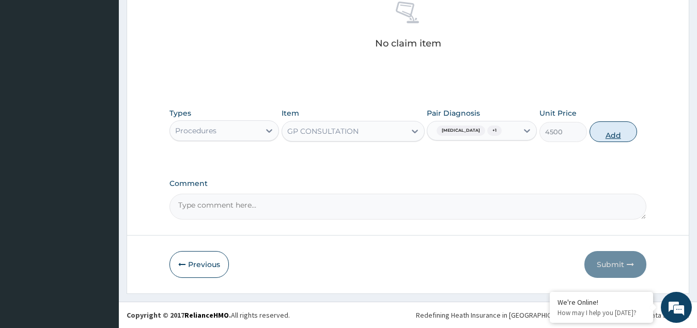
click at [612, 134] on button "Add" at bounding box center [613, 131] width 48 height 21
type input "0"
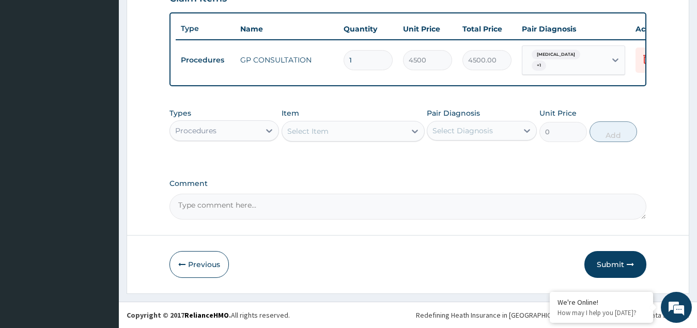
scroll to position [377, 0]
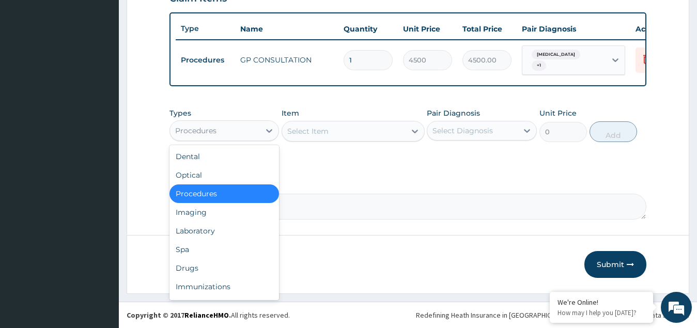
click at [212, 131] on div "Procedures" at bounding box center [195, 131] width 41 height 10
click at [206, 273] on div "Drugs" at bounding box center [224, 268] width 110 height 19
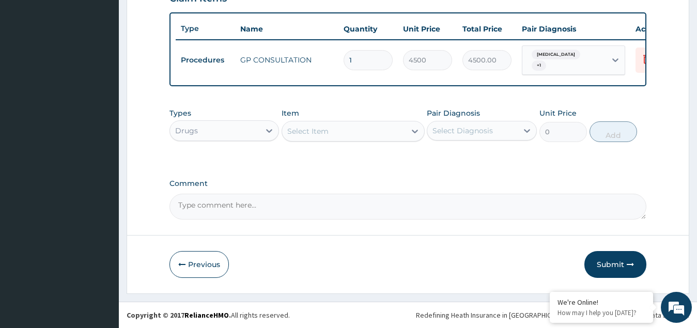
click at [330, 132] on div "Select Item" at bounding box center [343, 131] width 123 height 17
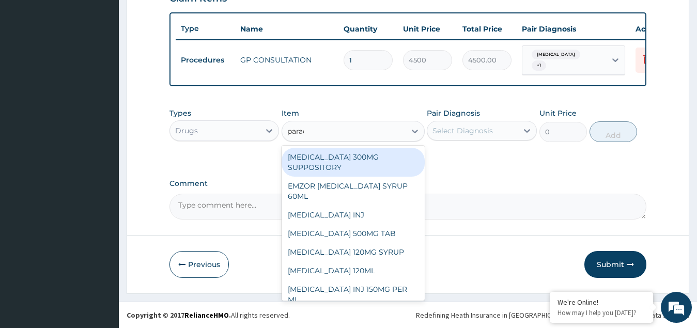
type input "parace"
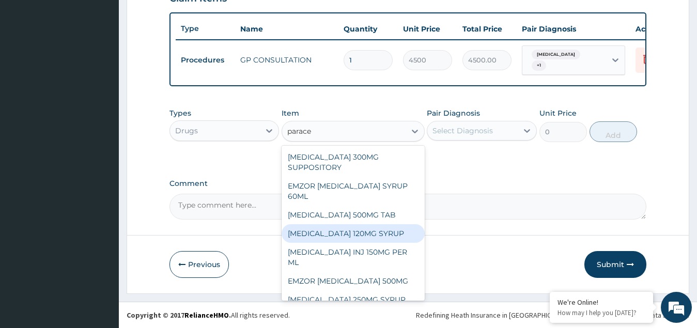
scroll to position [39, 0]
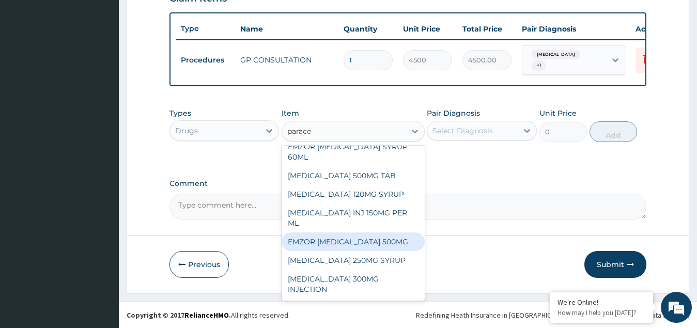
click at [347, 242] on div "EMZOR PARACETAMOL 500MG" at bounding box center [353, 241] width 143 height 19
type input "50"
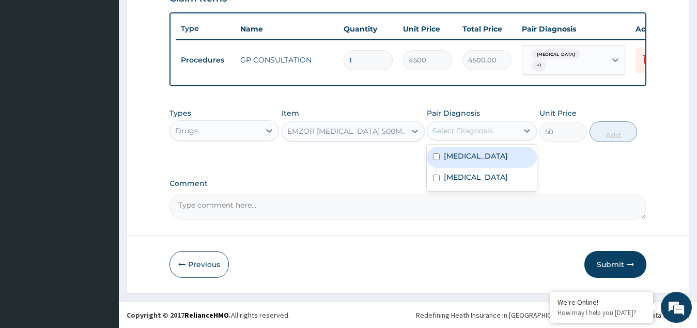
click at [465, 131] on div "Select Diagnosis" at bounding box center [462, 131] width 60 height 10
click at [460, 157] on label "Malaria" at bounding box center [476, 156] width 64 height 10
checkbox input "true"
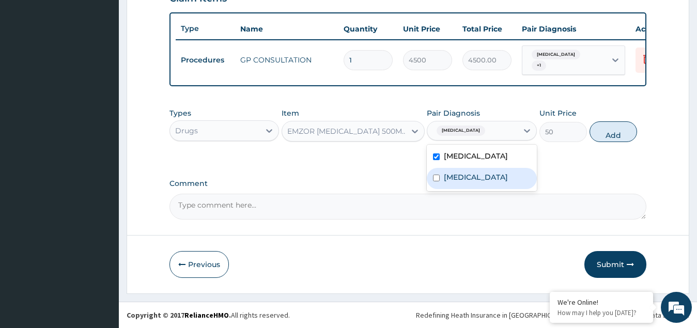
click at [474, 178] on label "Upper respiratory infection" at bounding box center [476, 177] width 64 height 10
checkbox input "true"
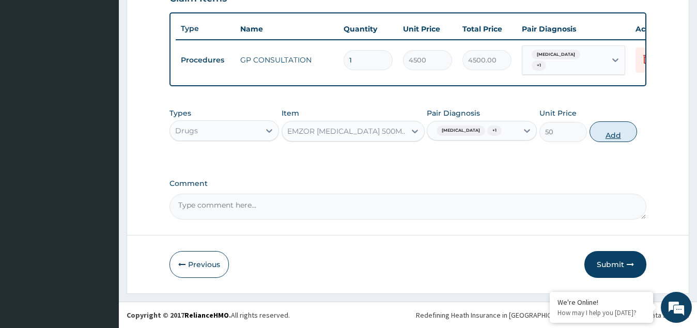
click at [619, 134] on button "Add" at bounding box center [613, 131] width 48 height 21
type input "0"
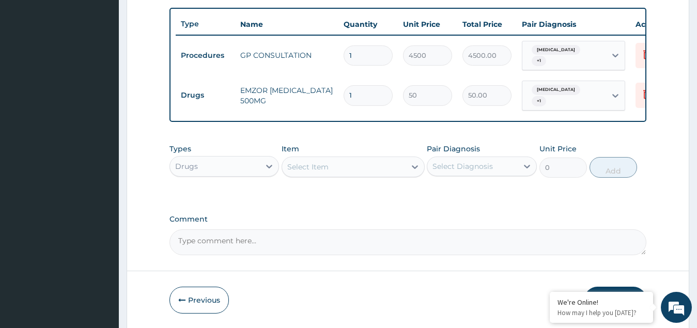
type input "0.00"
type input "9"
type input "450.00"
type input "9"
click at [326, 164] on div "Select Item" at bounding box center [307, 167] width 41 height 10
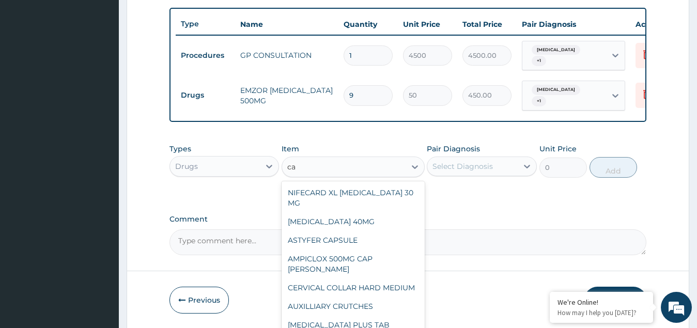
type input "cam"
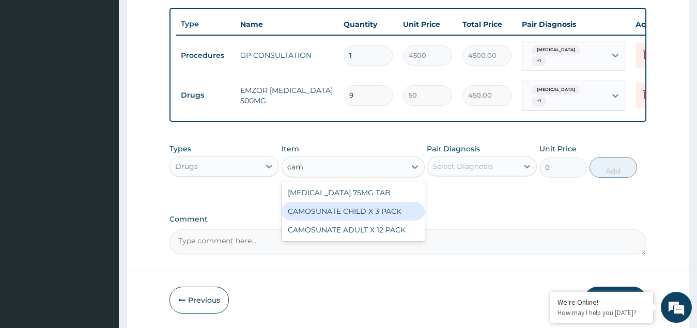
drag, startPoint x: 364, startPoint y: 211, endPoint x: 382, endPoint y: 198, distance: 22.9
click at [364, 211] on div "CAMOSUNATE CHILD X 3 PACK" at bounding box center [353, 211] width 143 height 19
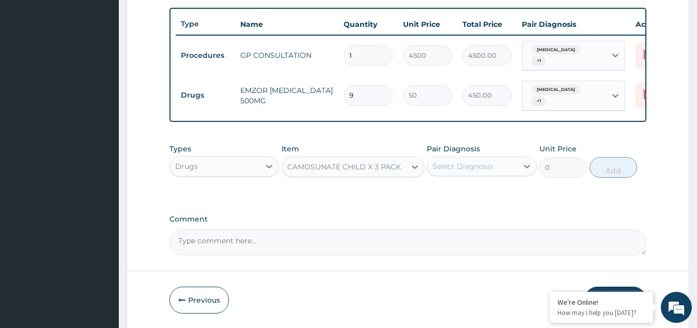
type input "3776.25"
click at [454, 165] on div "Select Diagnosis" at bounding box center [462, 166] width 60 height 10
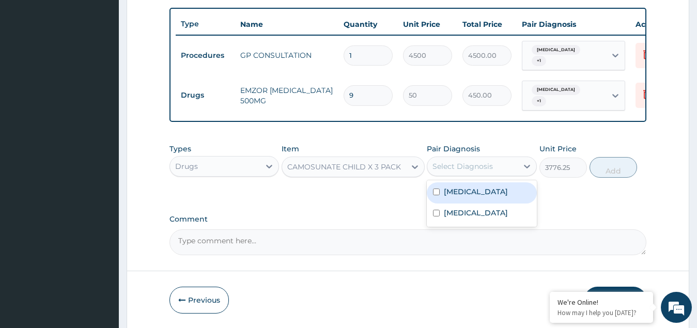
click at [460, 194] on label "Malaria" at bounding box center [476, 191] width 64 height 10
checkbox input "true"
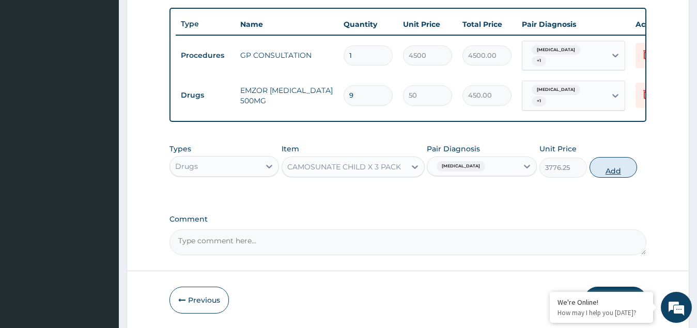
click at [601, 168] on button "Add" at bounding box center [613, 167] width 48 height 21
type input "0"
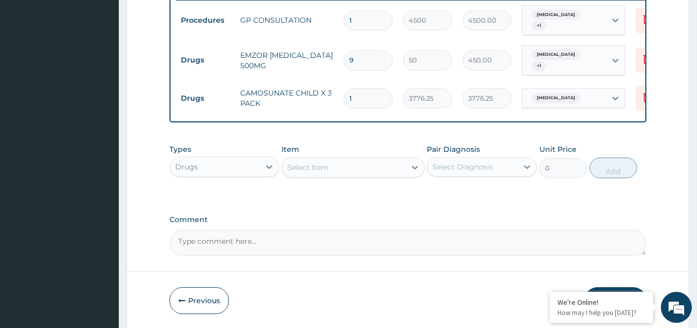
scroll to position [448, 0]
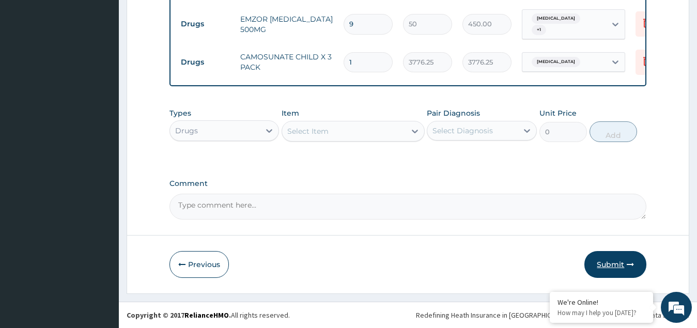
click at [611, 262] on button "Submit" at bounding box center [615, 264] width 62 height 27
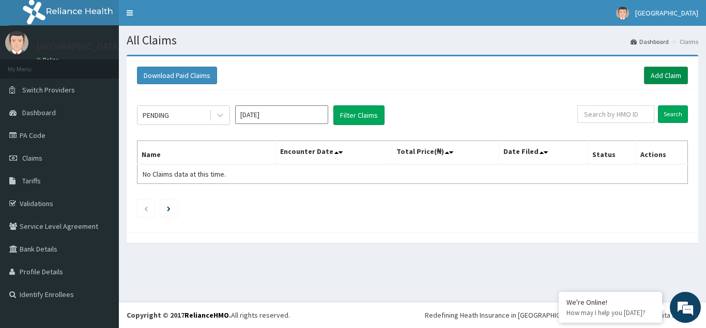
click at [673, 70] on link "Add Claim" at bounding box center [666, 76] width 44 height 18
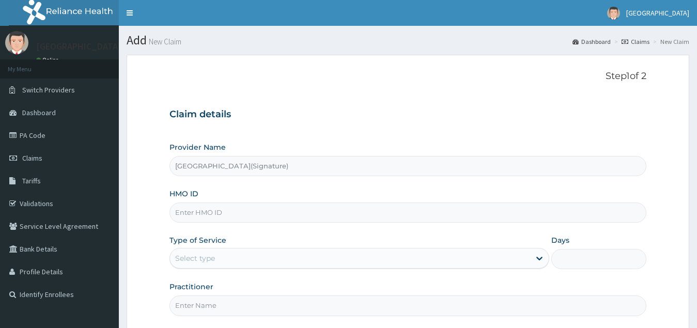
type input "[GEOGRAPHIC_DATA](Signature)"
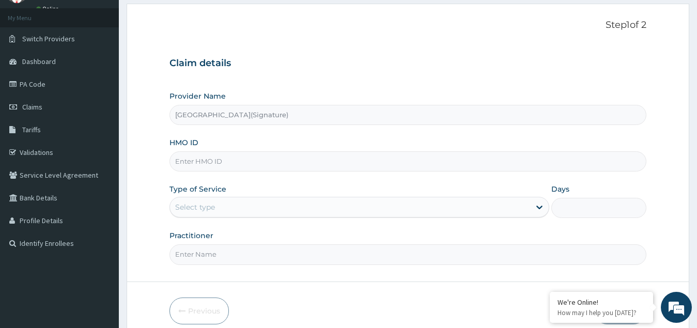
scroll to position [52, 0]
click at [201, 166] on input "HMO ID" at bounding box center [407, 161] width 477 height 20
paste input "CYU/10273/F"
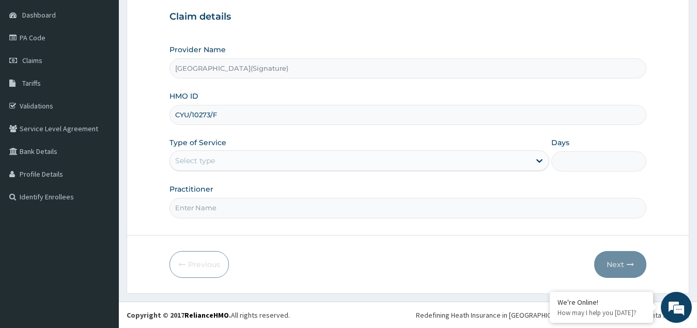
type input "CYU/10273/F"
click at [206, 161] on div "Select type" at bounding box center [195, 160] width 40 height 10
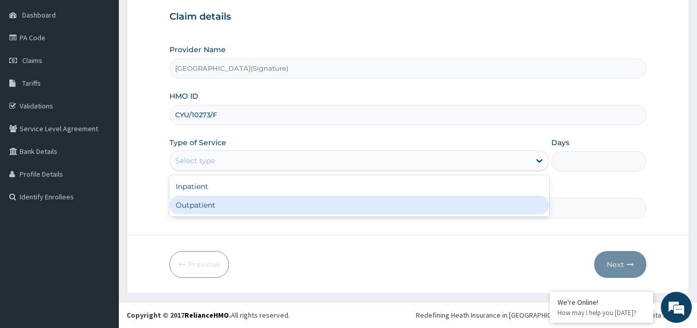
click at [203, 204] on div "Outpatient" at bounding box center [359, 205] width 380 height 19
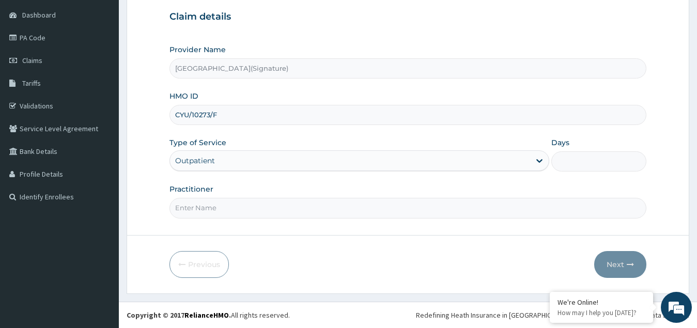
type input "1"
click at [185, 211] on input "Practitioner" at bounding box center [407, 208] width 477 height 20
click at [188, 210] on input "Practitioner" at bounding box center [407, 208] width 477 height 20
paste input "[PERSON_NAME]"
type input "[PERSON_NAME]"
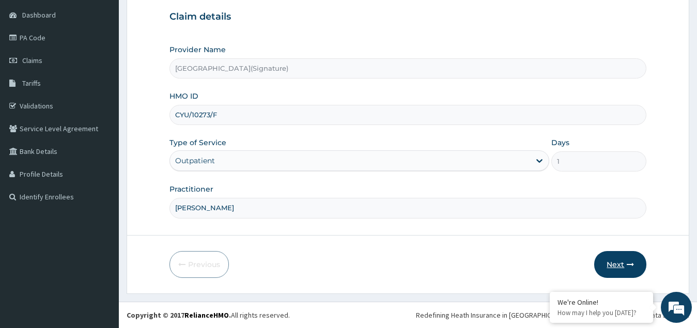
click at [624, 265] on button "Next" at bounding box center [620, 264] width 52 height 27
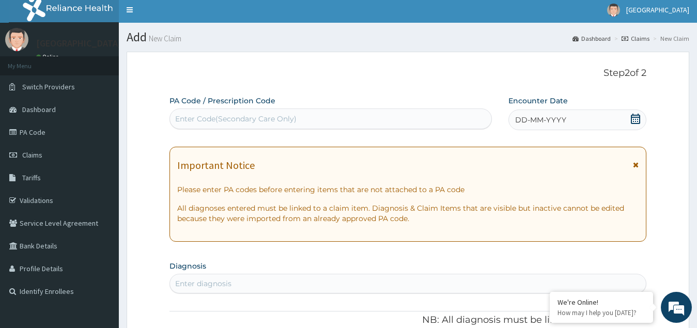
scroll to position [0, 0]
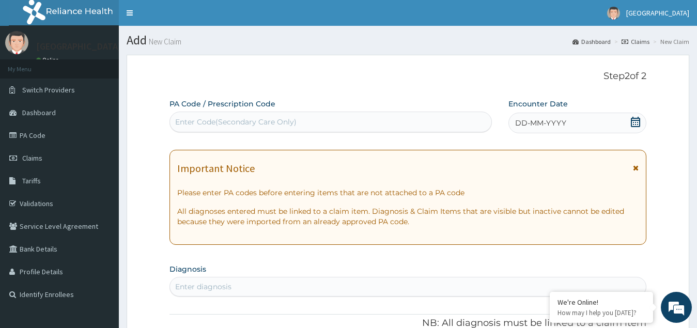
click at [634, 119] on icon at bounding box center [635, 122] width 10 height 10
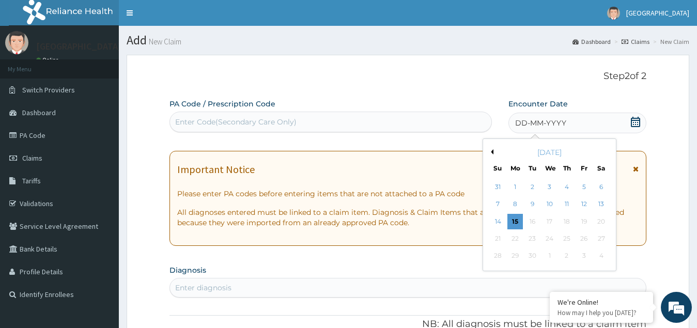
click at [492, 150] on button "Previous Month" at bounding box center [490, 151] width 5 height 5
click at [499, 258] on div "24" at bounding box center [497, 255] width 15 height 15
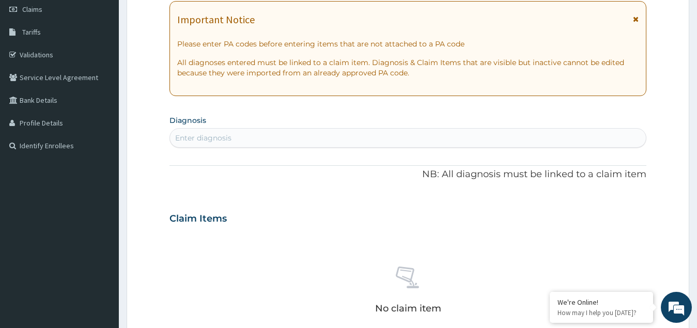
scroll to position [155, 0]
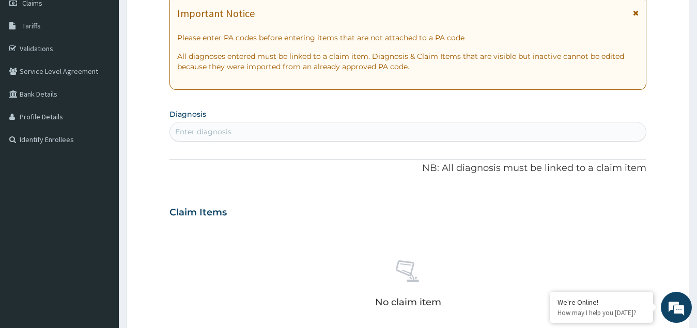
click at [222, 131] on div "Enter diagnosis" at bounding box center [203, 132] width 56 height 10
type input "malari"
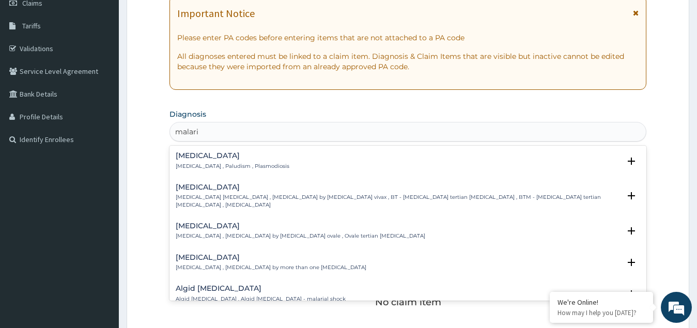
click at [196, 163] on p "[MEDICAL_DATA] , Paludism , Plasmodiosis" at bounding box center [233, 166] width 114 height 7
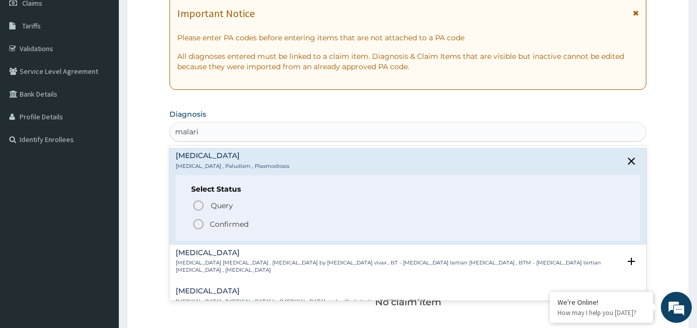
click at [219, 224] on p "Confirmed" at bounding box center [229, 224] width 39 height 10
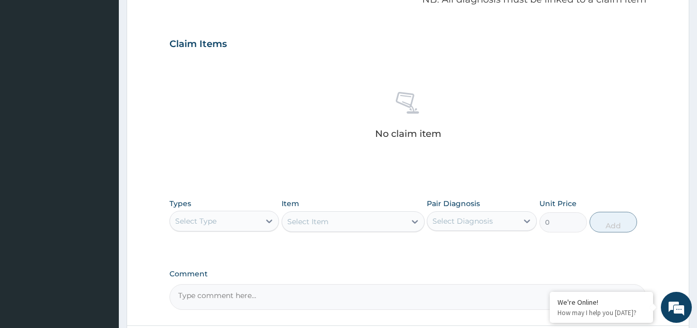
scroll to position [362, 0]
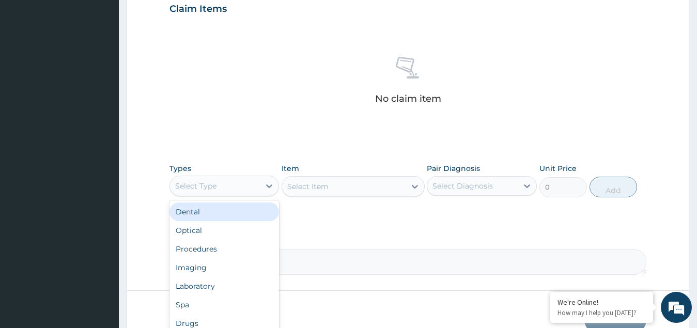
click at [216, 183] on div "Select Type" at bounding box center [215, 186] width 90 height 17
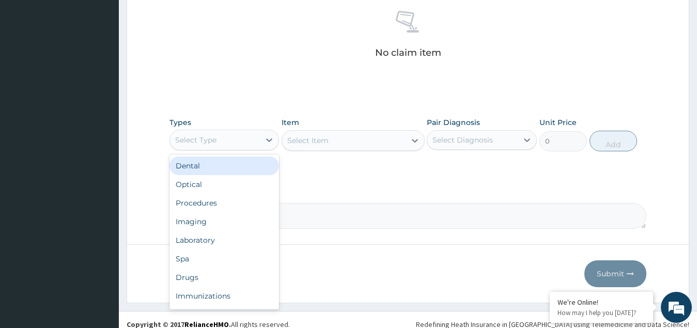
scroll to position [417, 0]
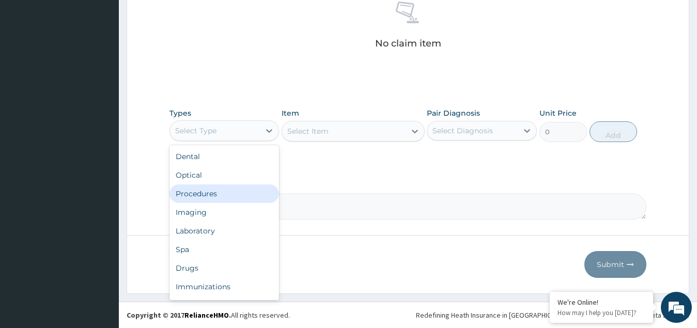
click at [211, 197] on div "Procedures" at bounding box center [224, 193] width 110 height 19
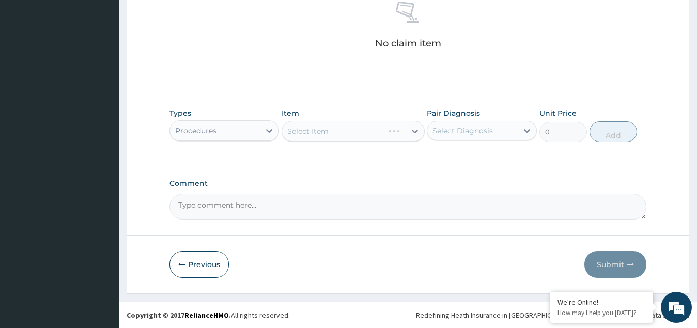
click at [339, 127] on div "Select Item" at bounding box center [353, 131] width 143 height 21
click at [322, 135] on div "Select Item" at bounding box center [307, 131] width 41 height 10
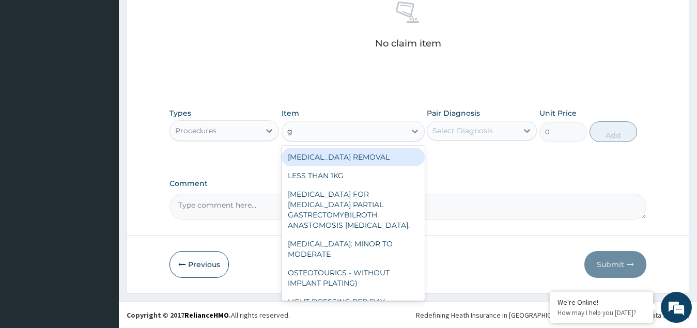
type input "gp"
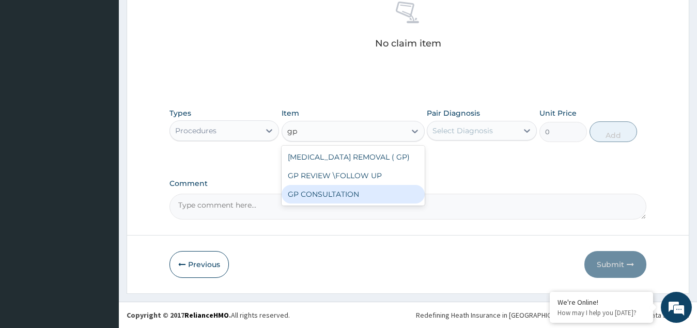
click at [310, 197] on div "GP CONSULTATION" at bounding box center [353, 194] width 143 height 19
type input "4500"
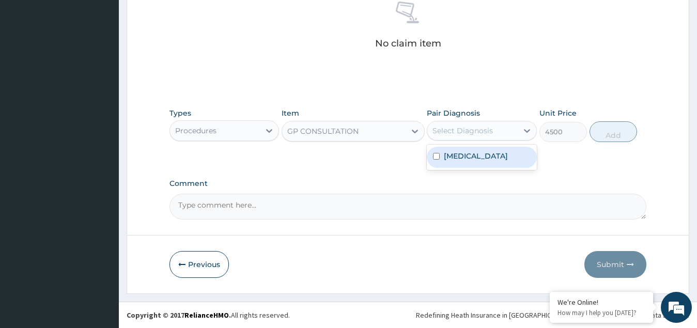
click at [463, 130] on div "Select Diagnosis" at bounding box center [462, 131] width 60 height 10
click at [468, 152] on label "Malaria" at bounding box center [476, 156] width 64 height 10
checkbox input "true"
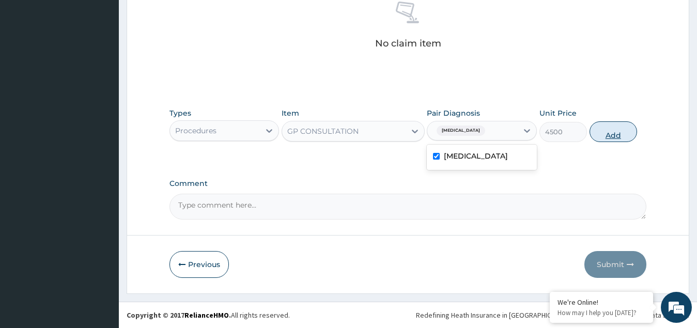
click at [605, 127] on button "Add" at bounding box center [613, 131] width 48 height 21
type input "0"
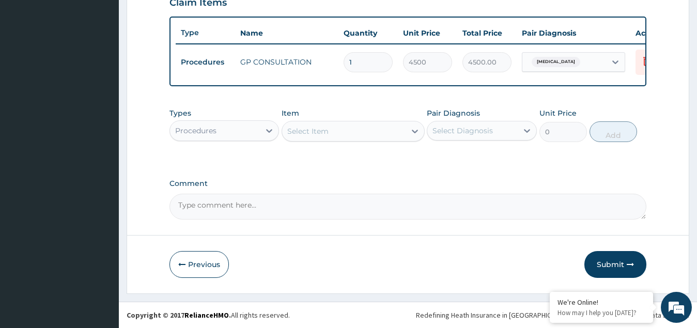
scroll to position [377, 0]
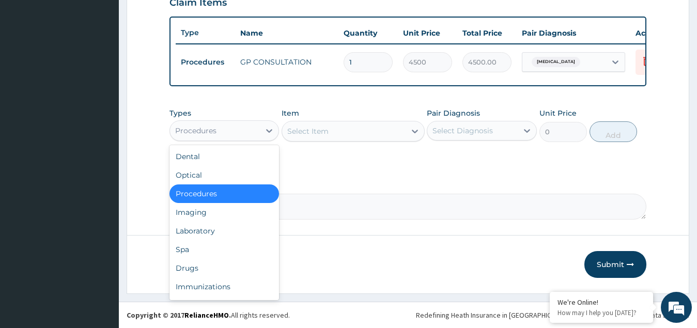
click at [222, 127] on div "Procedures" at bounding box center [215, 130] width 90 height 17
click at [204, 274] on div "Drugs" at bounding box center [224, 268] width 110 height 19
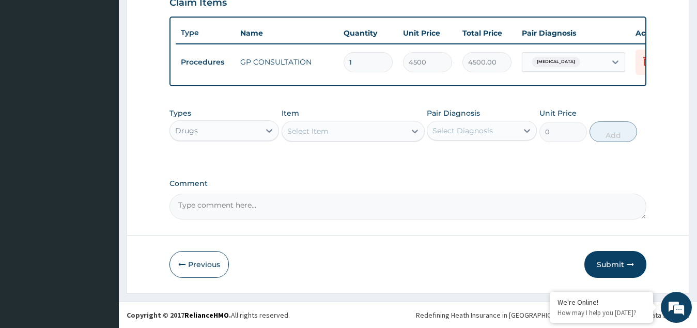
click at [321, 126] on div "Select Item" at bounding box center [307, 131] width 41 height 10
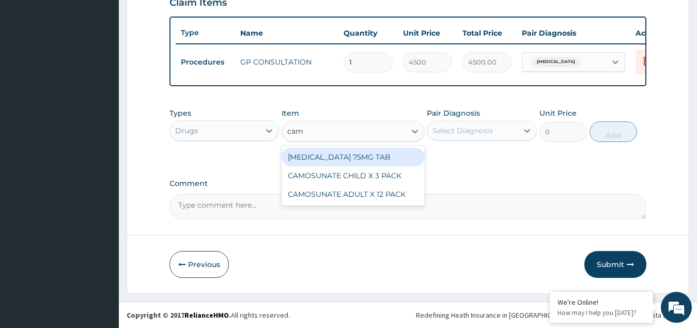
type input "camo"
click at [332, 157] on div "CAMOSUNATE CHILD X 3 PACK" at bounding box center [353, 157] width 143 height 19
type input "3776.25"
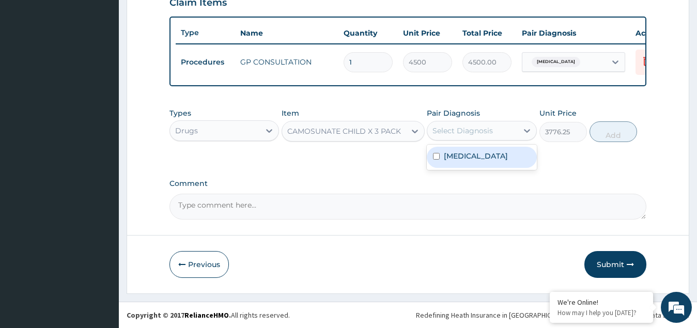
click at [461, 130] on div "Select Diagnosis" at bounding box center [462, 131] width 60 height 10
click at [473, 156] on div "Malaria" at bounding box center [482, 157] width 110 height 21
checkbox input "true"
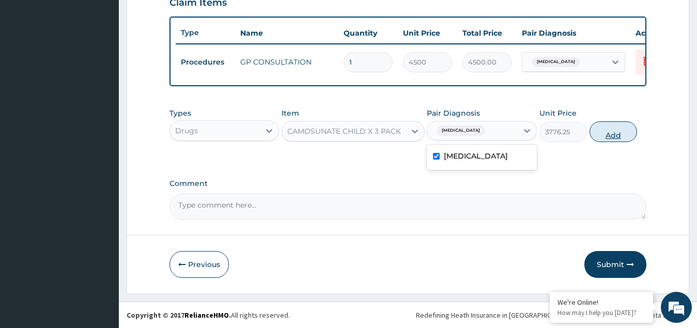
click at [610, 130] on button "Add" at bounding box center [613, 131] width 48 height 21
type input "0"
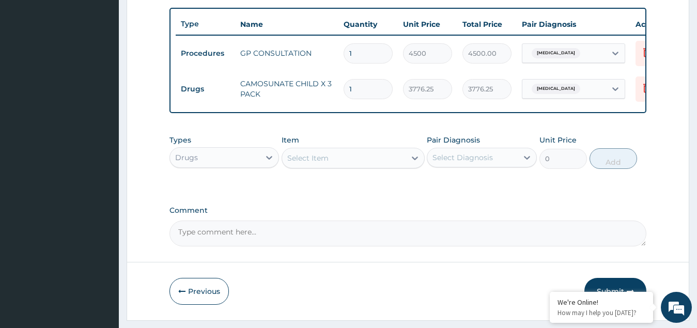
click at [330, 164] on div "Select Item" at bounding box center [343, 158] width 123 height 17
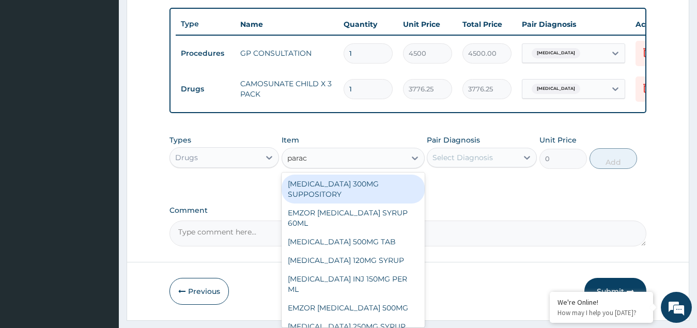
type input "parace"
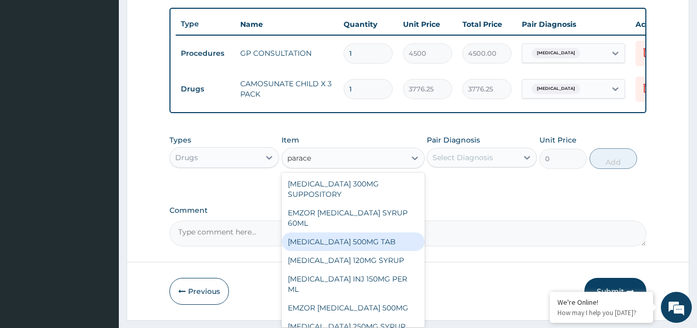
scroll to position [39, 0]
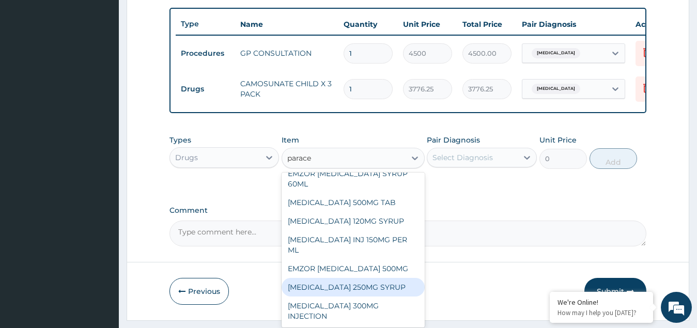
click at [354, 296] on div "PARACETAMOL 250MG SYRUP" at bounding box center [353, 287] width 143 height 19
type input "2000"
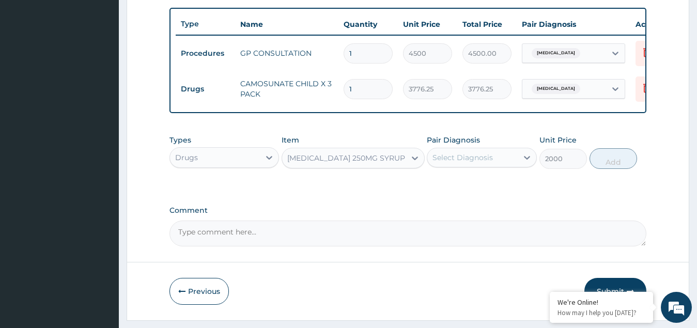
click at [470, 163] on div "Select Diagnosis" at bounding box center [462, 157] width 60 height 10
click at [463, 188] on label "Malaria" at bounding box center [476, 183] width 64 height 10
checkbox input "true"
click at [613, 169] on button "Add" at bounding box center [613, 158] width 48 height 21
type input "0"
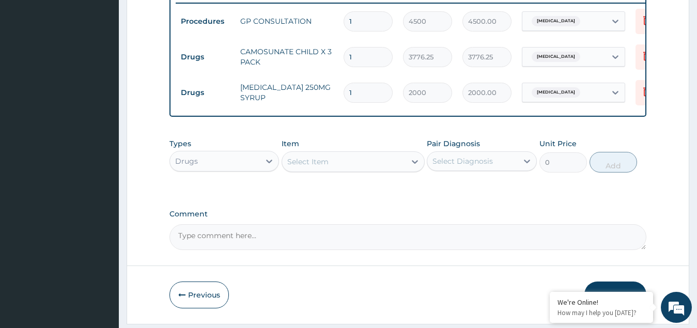
scroll to position [448, 0]
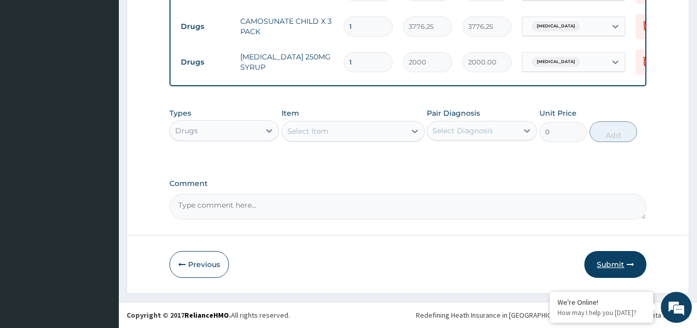
click at [611, 264] on button "Submit" at bounding box center [615, 264] width 62 height 27
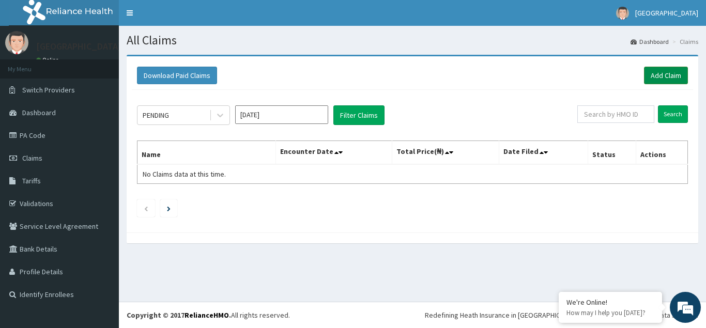
click at [655, 74] on link "Add Claim" at bounding box center [666, 76] width 44 height 18
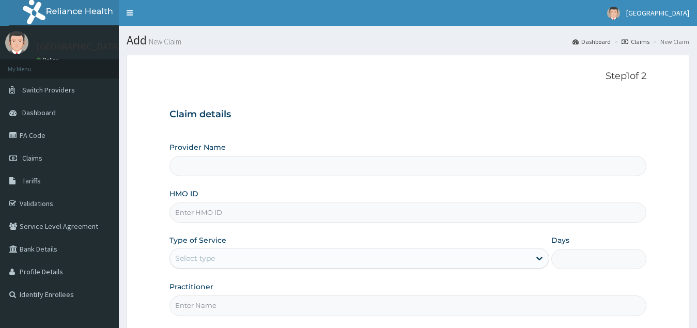
type input "Princess Medical Center(Signature)"
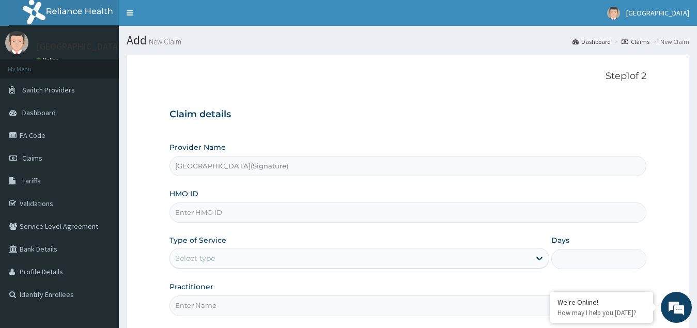
click at [197, 216] on input "HMO ID" at bounding box center [407, 212] width 477 height 20
paste input "MR010809"
type input "M"
click at [208, 214] on input "HMO ID" at bounding box center [407, 212] width 477 height 20
paste input "CYU/10273/B"
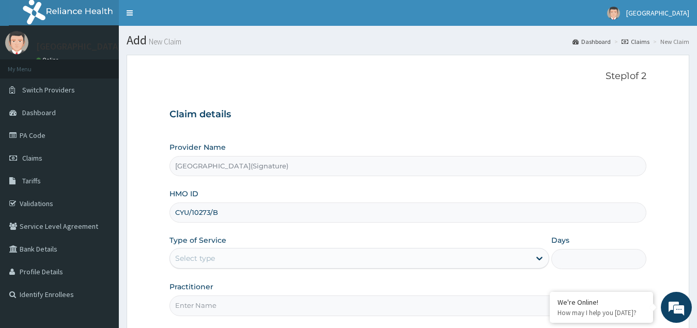
type input "CYU/10273/B"
click at [238, 258] on div "Select type" at bounding box center [350, 258] width 361 height 17
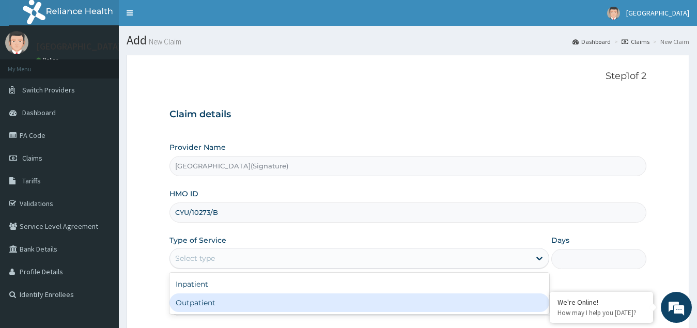
click at [228, 295] on div "Outpatient" at bounding box center [359, 302] width 380 height 19
type input "1"
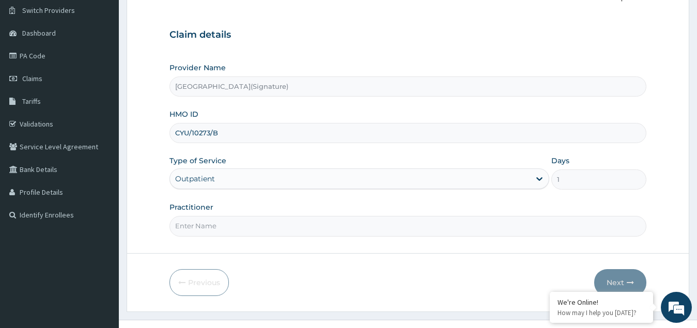
scroll to position [98, 0]
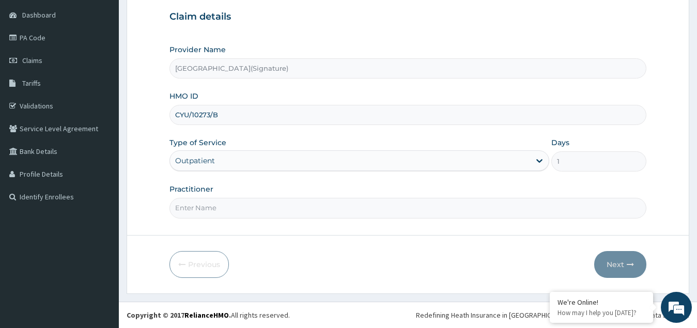
click at [203, 205] on input "Practitioner" at bounding box center [407, 208] width 477 height 20
paste input "Dr. IGONIKON TAMUNOENE"
type input "Dr. IGONIKON TAMUNOENE"
click at [618, 264] on button "Next" at bounding box center [620, 264] width 52 height 27
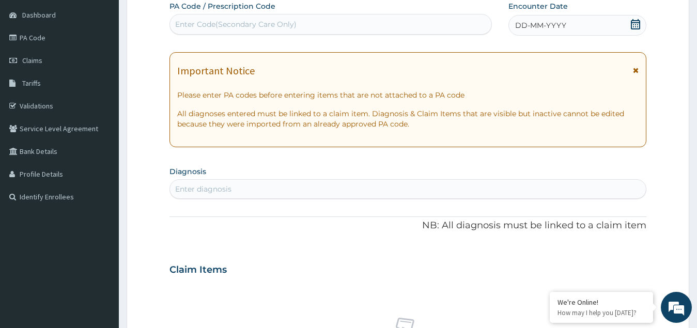
click at [637, 26] on icon at bounding box center [635, 24] width 10 height 10
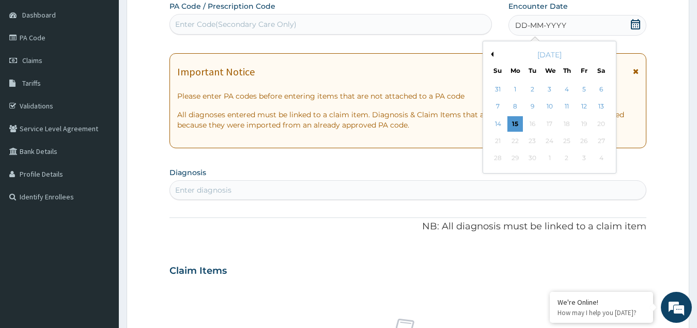
click at [492, 56] on button "Previous Month" at bounding box center [490, 54] width 5 height 5
click at [495, 158] on div "24" at bounding box center [497, 158] width 15 height 15
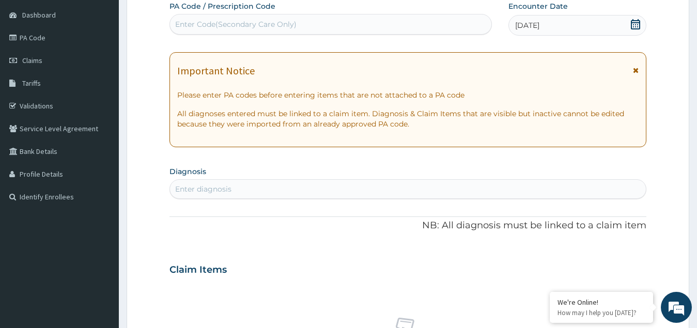
click at [207, 188] on div "Enter diagnosis" at bounding box center [203, 189] width 56 height 10
type input "malar"
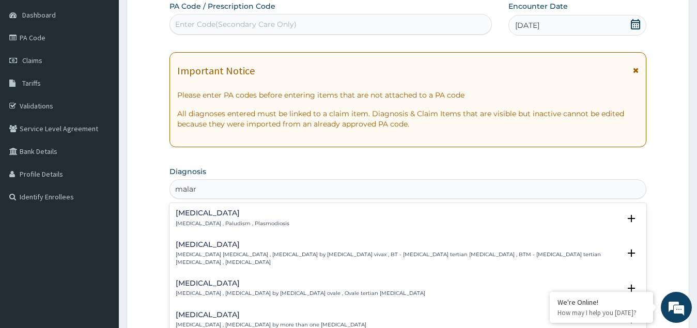
click at [202, 218] on div "Malaria Malaria , Paludism , Plasmodiosis" at bounding box center [233, 218] width 114 height 18
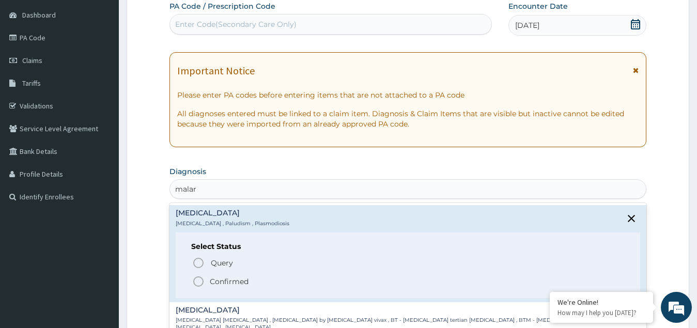
click at [209, 281] on span "Confirmed" at bounding box center [408, 281] width 433 height 12
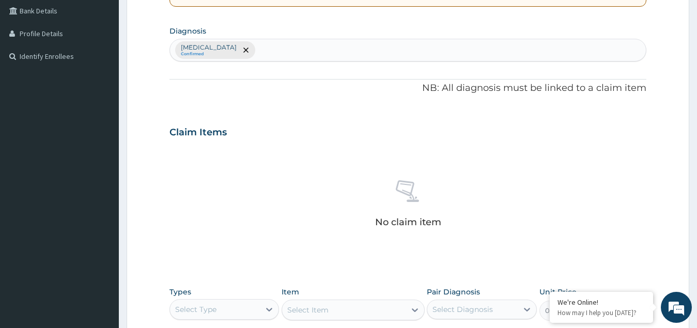
scroll to position [253, 0]
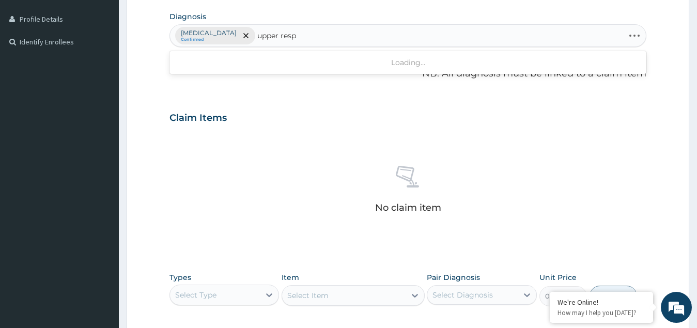
type input "upper respi"
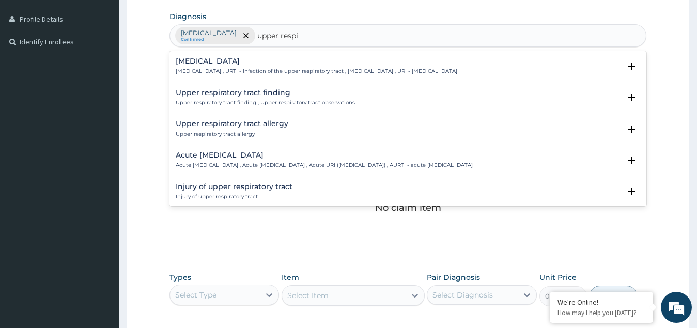
click at [201, 70] on p "Upper respiratory infection , URTI - Infection of the upper respiratory tract ,…" at bounding box center [317, 71] width 282 height 7
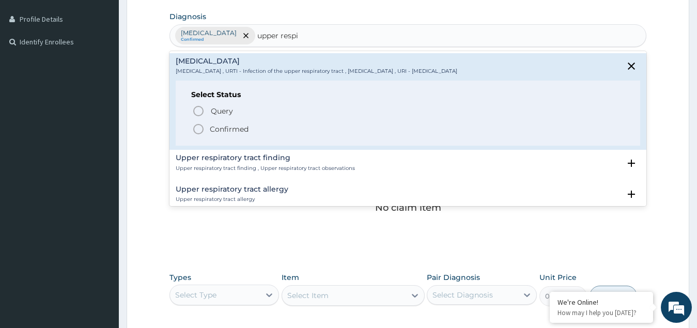
click at [208, 129] on span "Confirmed" at bounding box center [408, 129] width 433 height 12
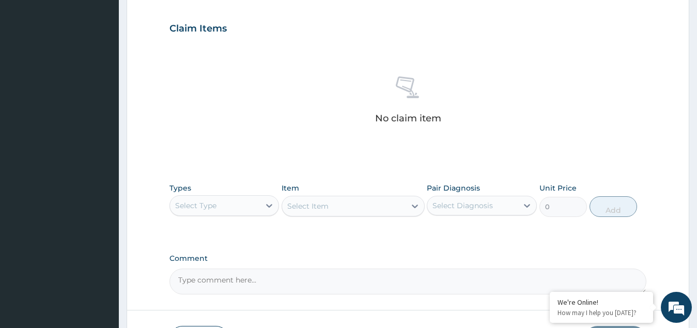
scroll to position [408, 0]
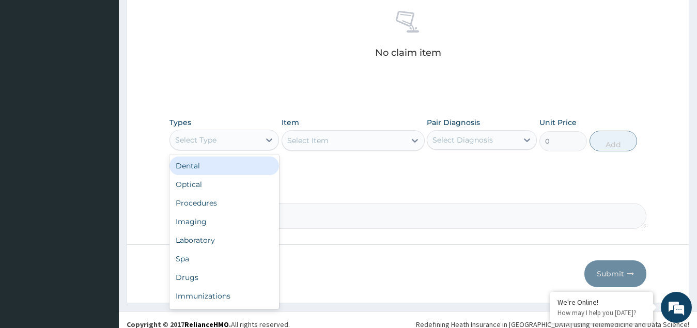
click at [227, 146] on div "Select Type" at bounding box center [215, 140] width 90 height 17
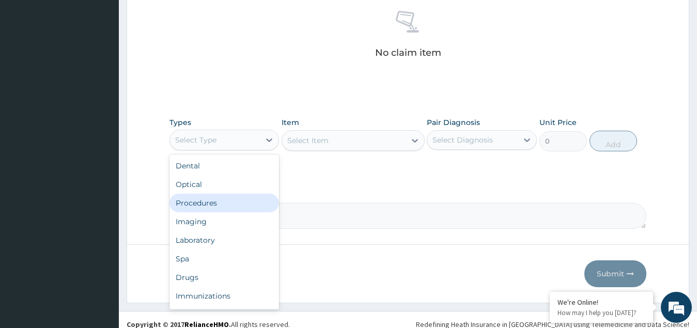
click at [211, 206] on div "Procedures" at bounding box center [224, 203] width 110 height 19
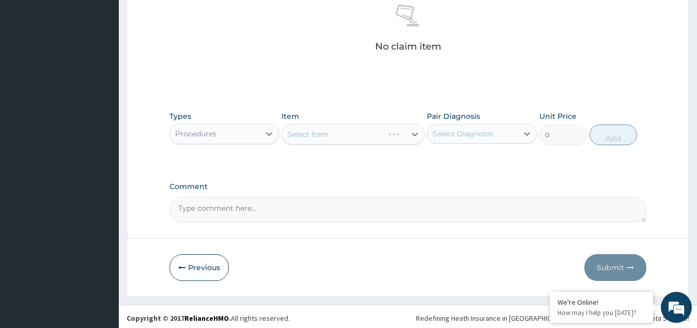
scroll to position [417, 0]
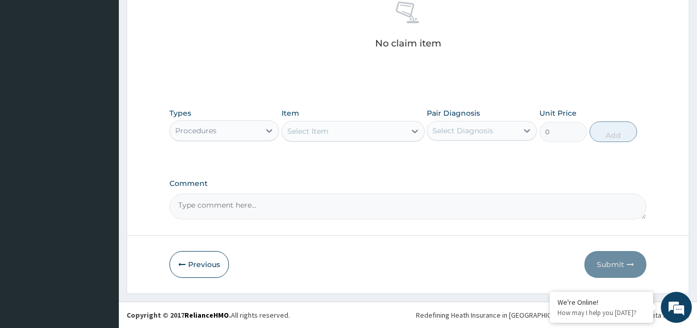
click at [364, 136] on div "Select Item" at bounding box center [343, 131] width 123 height 17
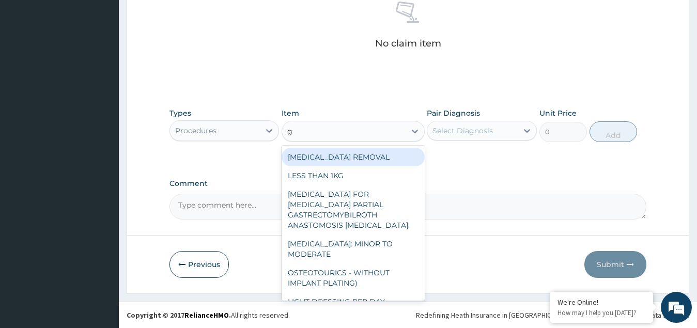
type input "gp"
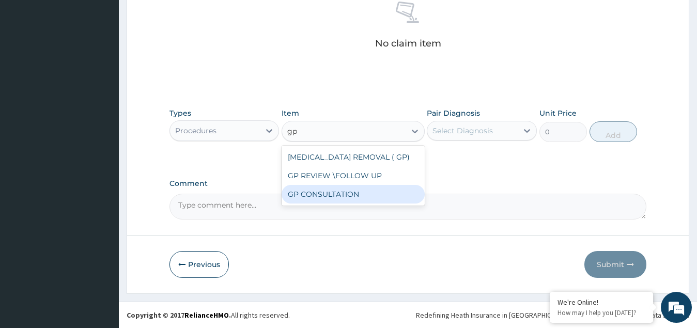
click at [349, 193] on div "GP CONSULTATION" at bounding box center [353, 194] width 143 height 19
type input "4500"
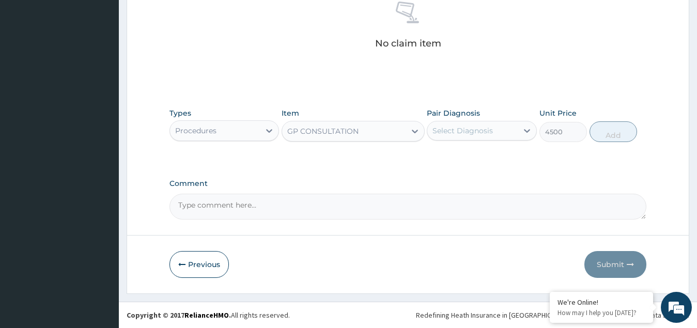
click at [455, 133] on div "Select Diagnosis" at bounding box center [462, 131] width 60 height 10
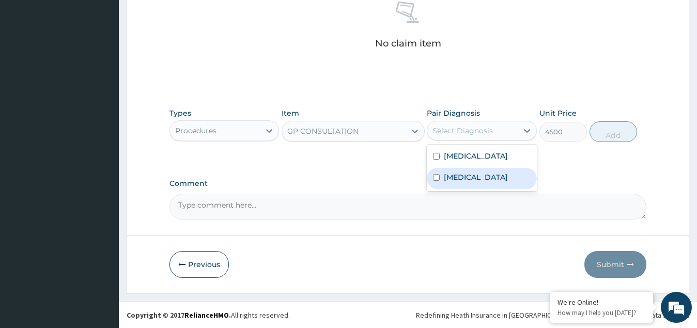
click at [446, 181] on label "Upper respiratory infection" at bounding box center [476, 177] width 64 height 10
checkbox input "true"
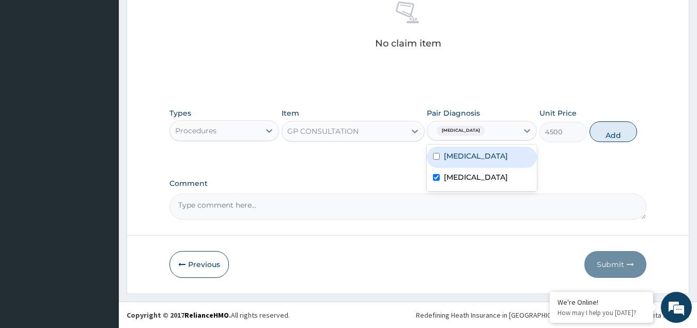
click at [445, 159] on label "Malaria" at bounding box center [476, 156] width 64 height 10
checkbox input "true"
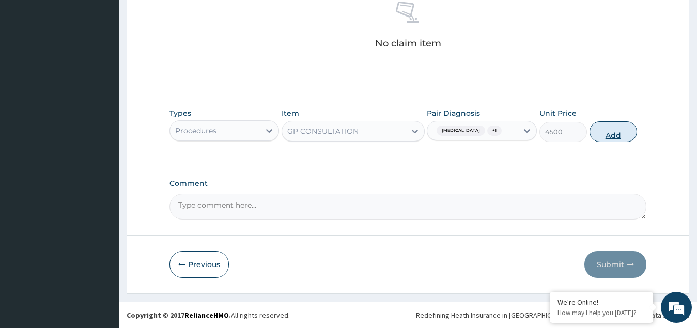
click at [615, 136] on button "Add" at bounding box center [613, 131] width 48 height 21
type input "0"
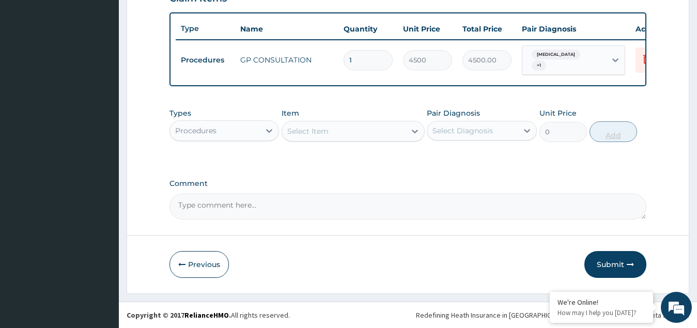
scroll to position [381, 0]
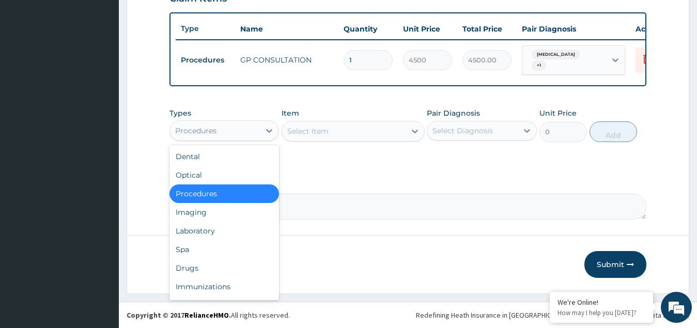
click at [210, 126] on div "Procedures" at bounding box center [195, 131] width 41 height 10
click at [199, 274] on div "Drugs" at bounding box center [224, 268] width 110 height 19
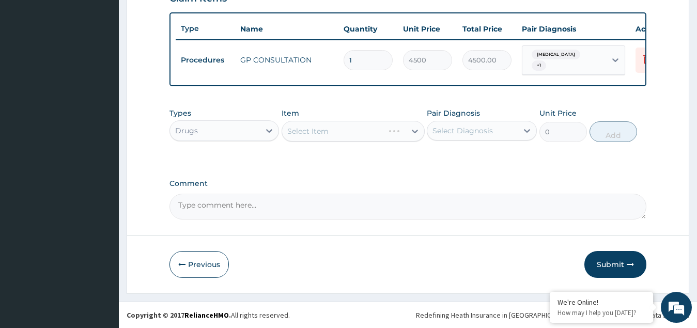
click at [340, 133] on div "Select Item" at bounding box center [353, 131] width 143 height 21
click at [343, 133] on div "Select Item" at bounding box center [343, 131] width 123 height 17
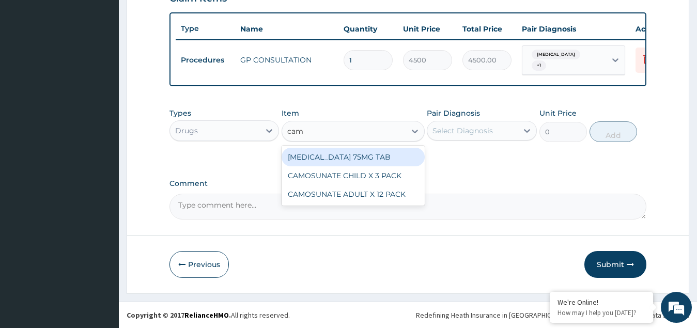
type input "camo"
click at [341, 157] on div "CAMOSUNATE CHILD X 3 PACK" at bounding box center [353, 157] width 143 height 19
type input "3776.25"
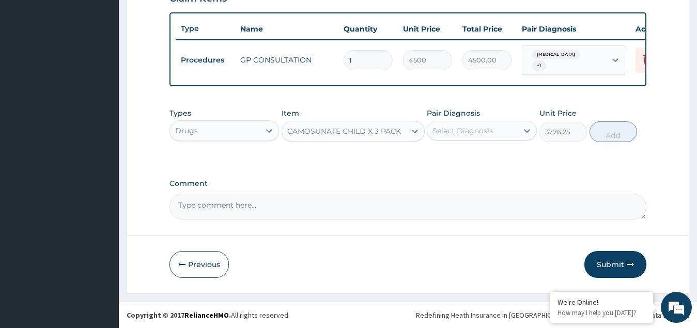
click at [482, 130] on div "Select Diagnosis" at bounding box center [462, 131] width 60 height 10
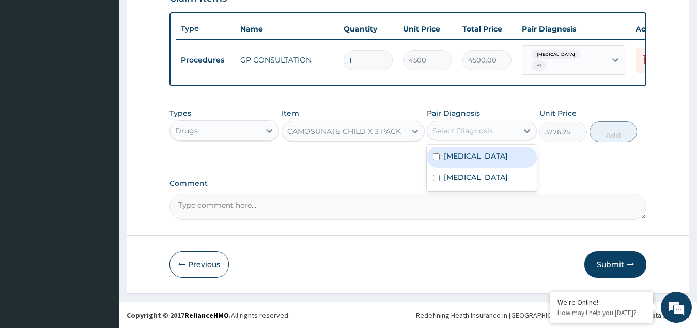
click at [474, 160] on div "Malaria" at bounding box center [482, 157] width 110 height 21
checkbox input "true"
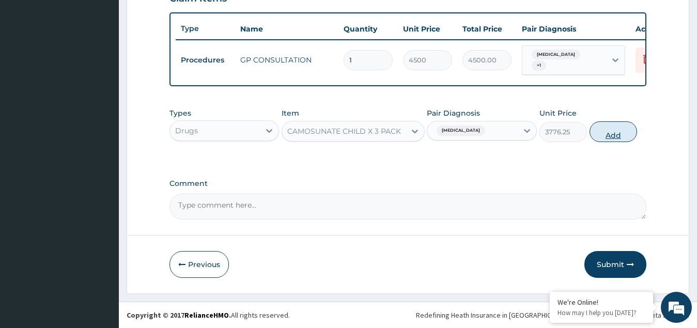
click at [610, 130] on button "Add" at bounding box center [613, 131] width 48 height 21
type input "0"
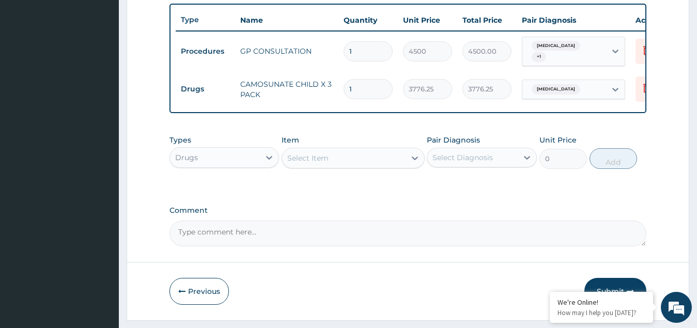
click at [330, 166] on div "Select Item" at bounding box center [343, 158] width 123 height 17
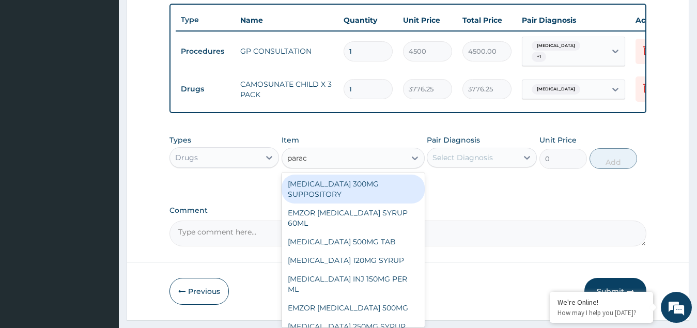
type input "parace"
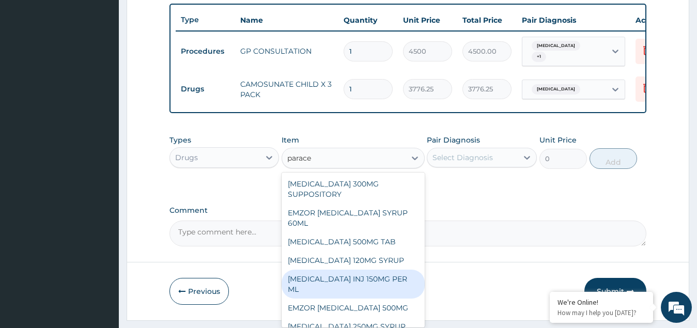
scroll to position [39, 0]
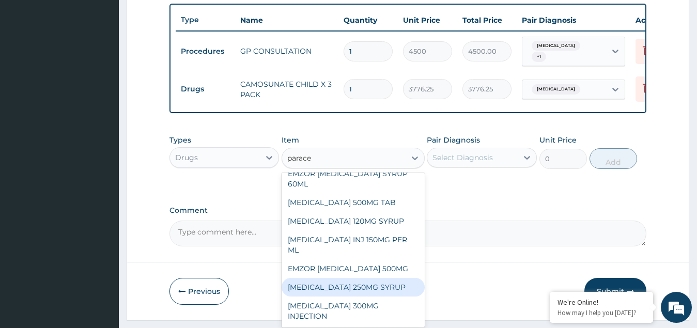
click at [353, 296] on div "PARACETAMOL 250MG SYRUP" at bounding box center [353, 287] width 143 height 19
type input "2000"
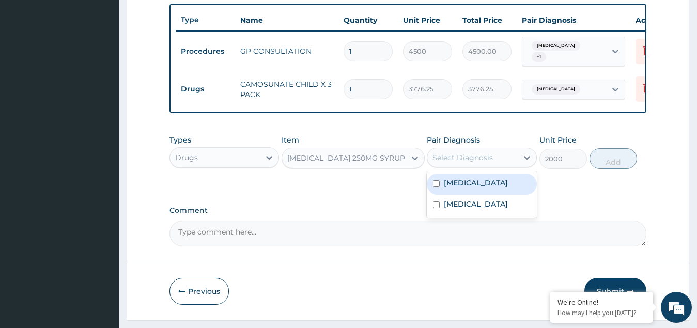
click at [455, 162] on div "Select Diagnosis" at bounding box center [462, 157] width 60 height 10
click at [444, 188] on label "Malaria" at bounding box center [476, 183] width 64 height 10
checkbox input "true"
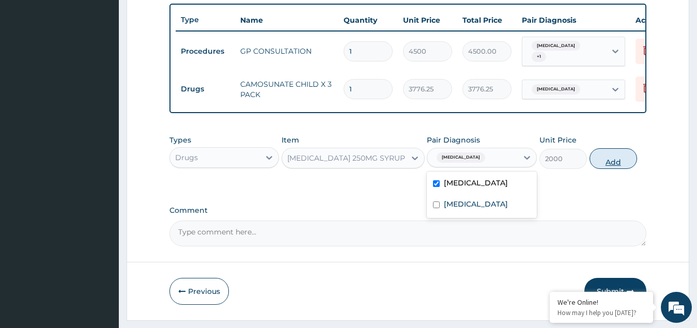
click at [612, 169] on button "Add" at bounding box center [613, 158] width 48 height 21
type input "0"
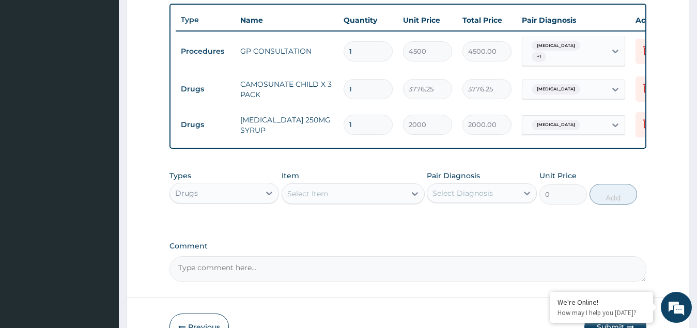
click at [310, 198] on div "Select Item" at bounding box center [307, 194] width 41 height 10
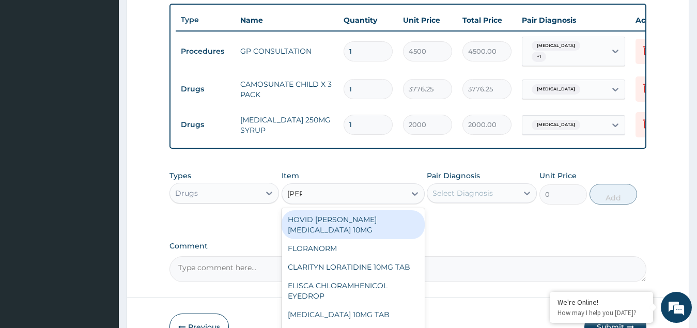
type input "lorat"
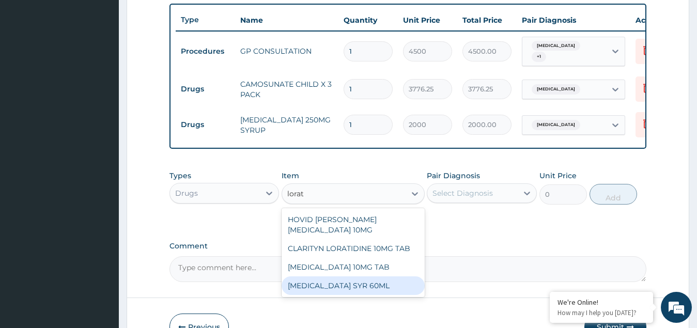
click at [329, 291] on div "LORATADINE SYR 60ML" at bounding box center [353, 285] width 143 height 19
type input "3767.4"
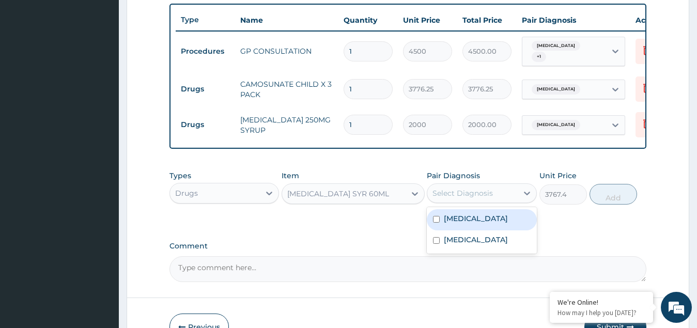
click at [491, 198] on div "Select Diagnosis" at bounding box center [462, 193] width 60 height 10
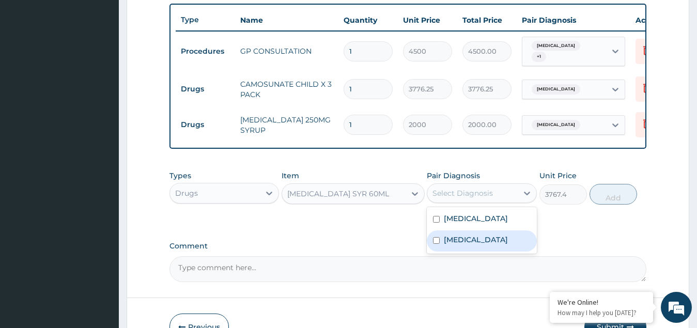
click at [445, 245] on label "Upper respiratory infection" at bounding box center [476, 240] width 64 height 10
checkbox input "true"
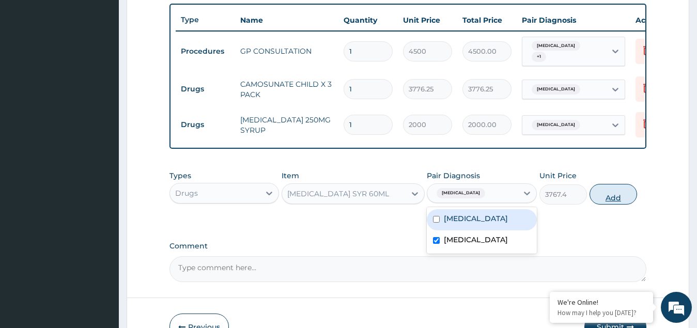
click at [611, 205] on button "Add" at bounding box center [613, 194] width 48 height 21
type input "0"
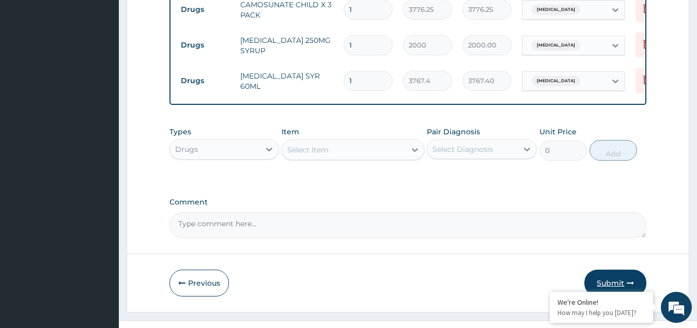
scroll to position [488, 0]
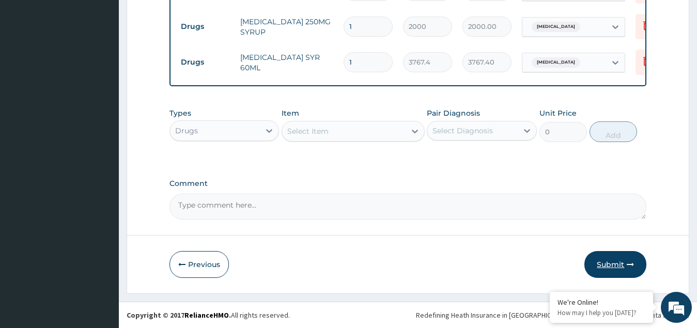
click at [610, 259] on button "Submit" at bounding box center [615, 264] width 62 height 27
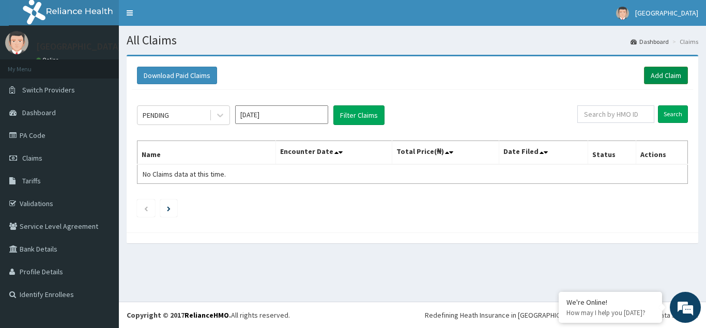
click at [661, 75] on link "Add Claim" at bounding box center [666, 76] width 44 height 18
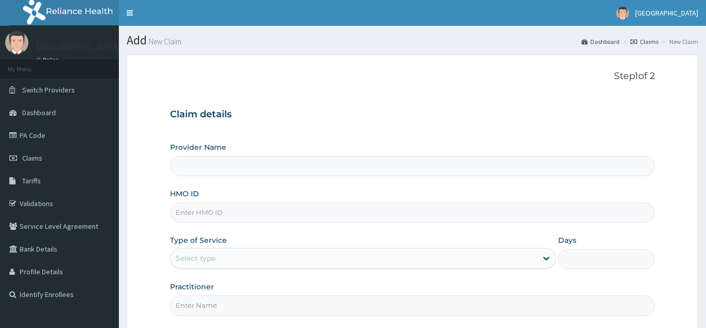
type input "[GEOGRAPHIC_DATA](Signature)"
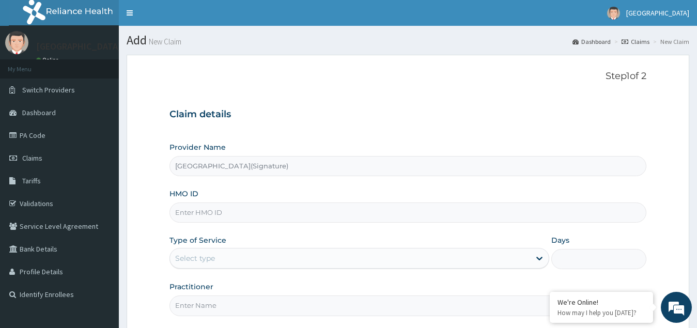
click at [201, 220] on input "HMO ID" at bounding box center [407, 212] width 477 height 20
paste input "NEM/10113/A"
type input "NEM/10113/A"
click at [193, 256] on div "Select type" at bounding box center [195, 258] width 40 height 10
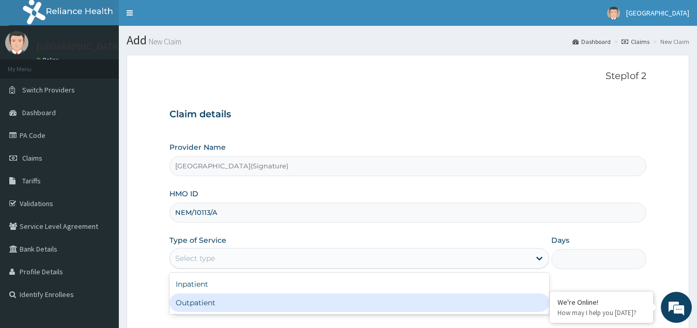
click at [194, 302] on div "Outpatient" at bounding box center [359, 302] width 380 height 19
type input "1"
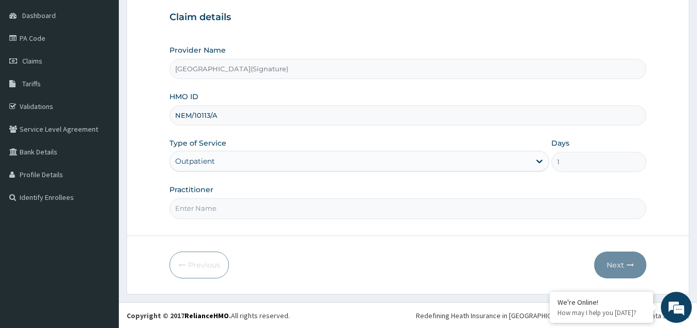
scroll to position [98, 0]
click at [222, 208] on input "Practitioner" at bounding box center [407, 208] width 477 height 20
paste input "Dr. CHIORLU JOHN"
type input "Dr. CHIORLU JOHN"
click at [618, 260] on button "Next" at bounding box center [620, 264] width 52 height 27
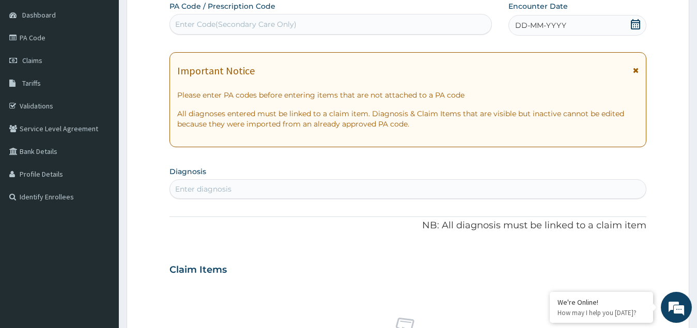
click at [632, 23] on icon at bounding box center [635, 24] width 9 height 10
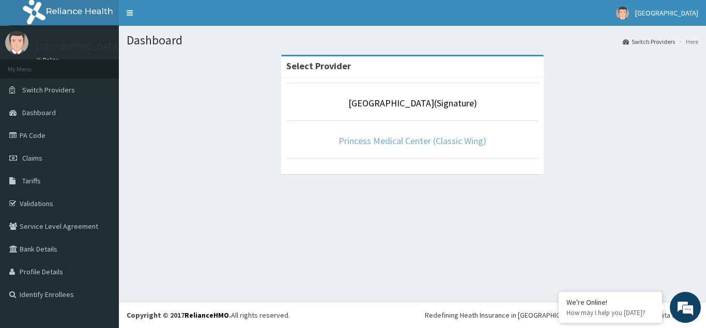
click at [405, 146] on link "Princess Medical Center (Classic Wing)" at bounding box center [412, 141] width 148 height 12
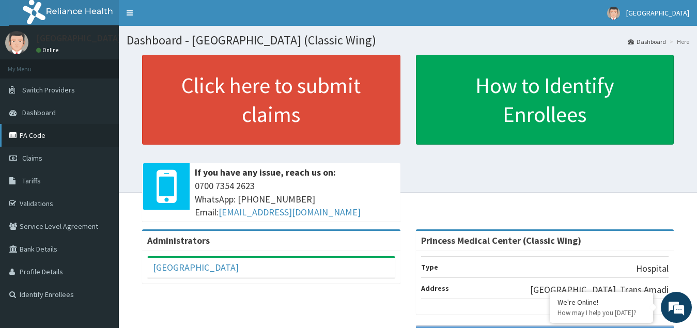
click at [30, 134] on link "PA Code" at bounding box center [59, 135] width 119 height 23
